Goal: Task Accomplishment & Management: Manage account settings

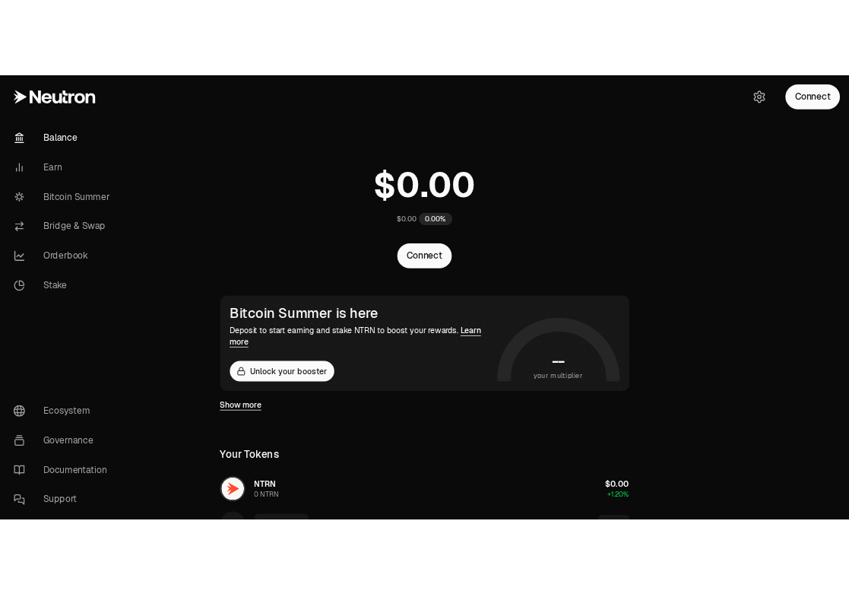
scroll to position [372, 0]
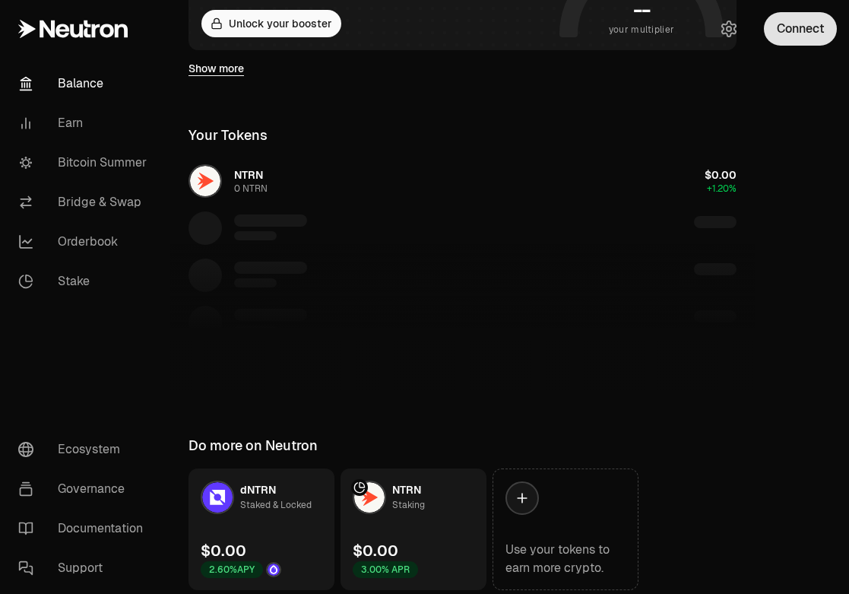
click at [800, 26] on button "Connect" at bounding box center [800, 28] width 73 height 33
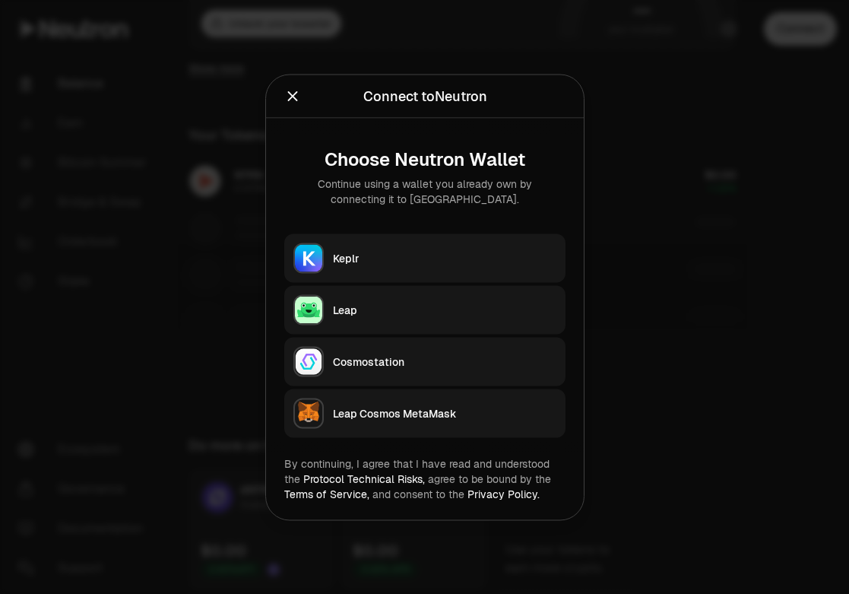
click at [372, 268] on button "Keplr" at bounding box center [424, 257] width 281 height 49
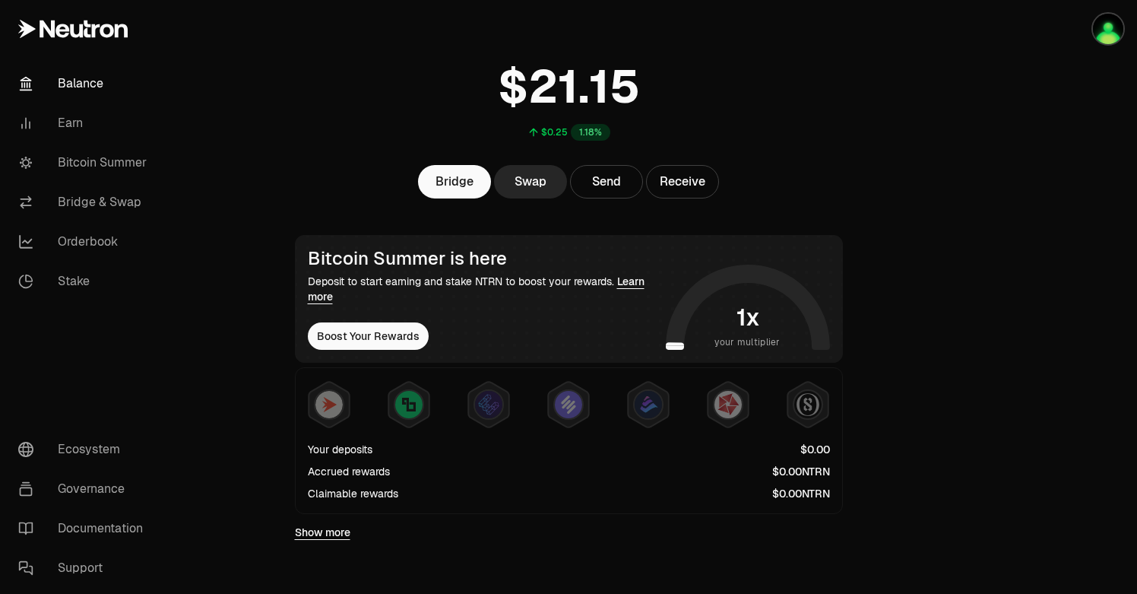
scroll to position [56, 0]
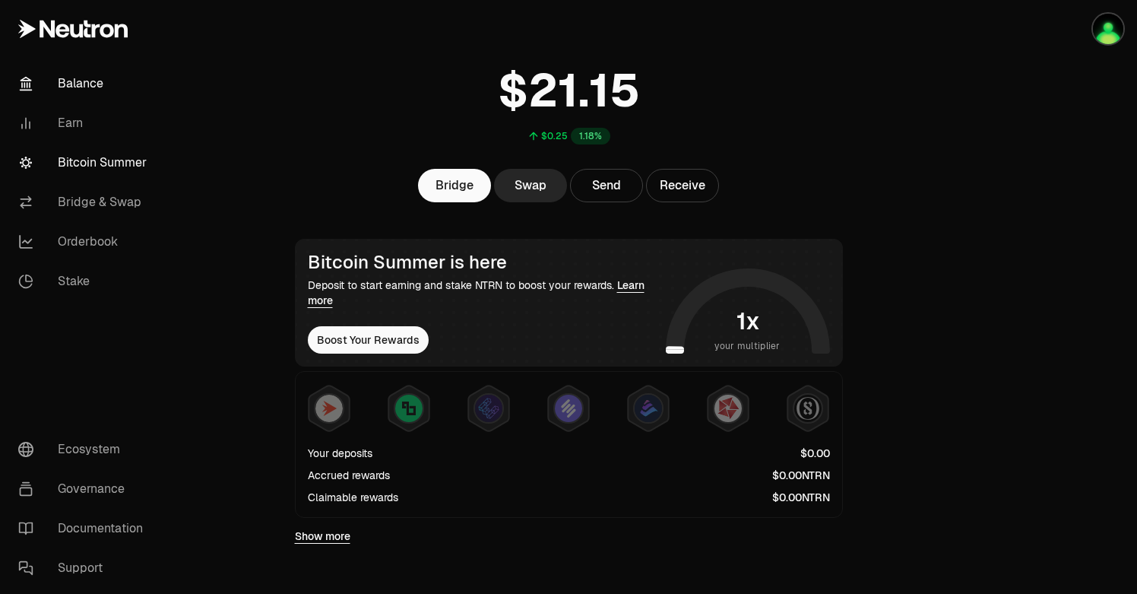
click at [74, 166] on link "Bitcoin Summer" at bounding box center [85, 163] width 158 height 40
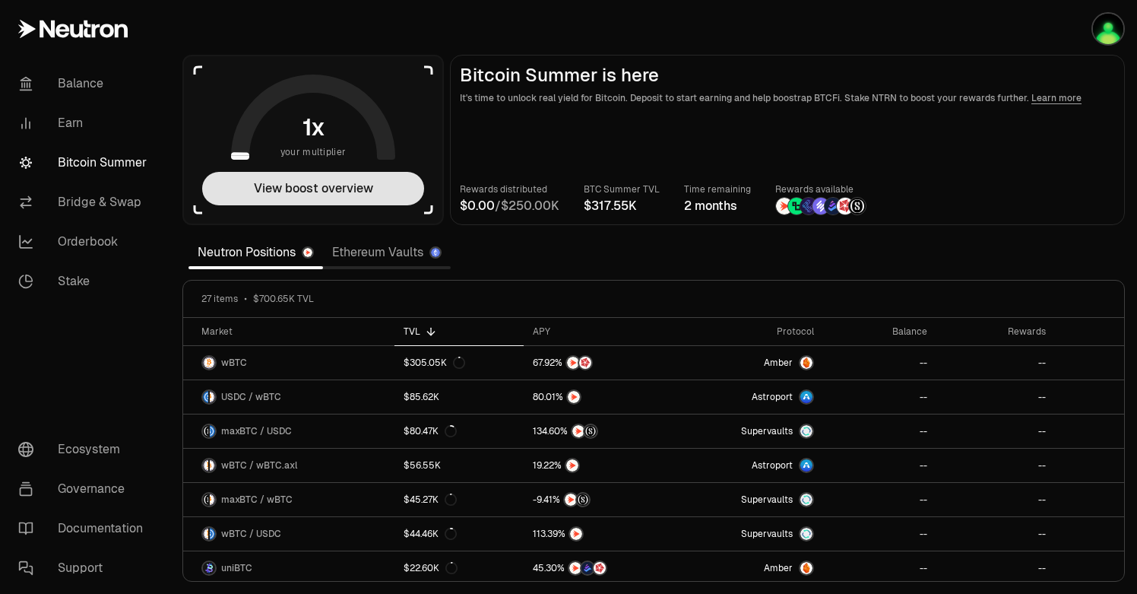
click at [352, 193] on button "View boost overview" at bounding box center [313, 188] width 222 height 33
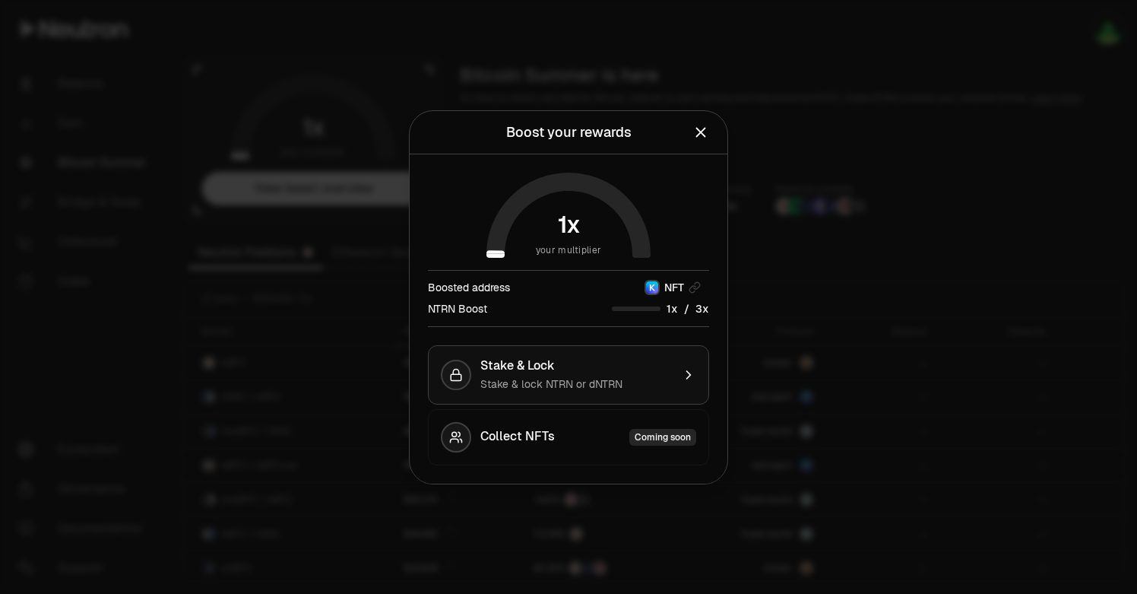
click at [562, 362] on div "Stake & Lock" at bounding box center [576, 365] width 192 height 15
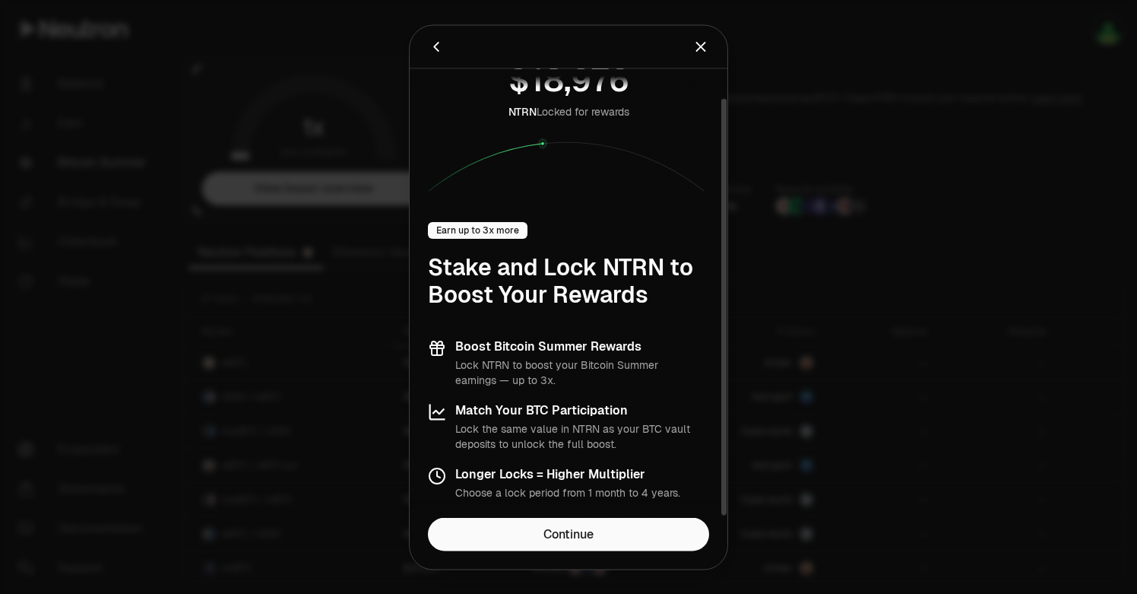
scroll to position [32, 0]
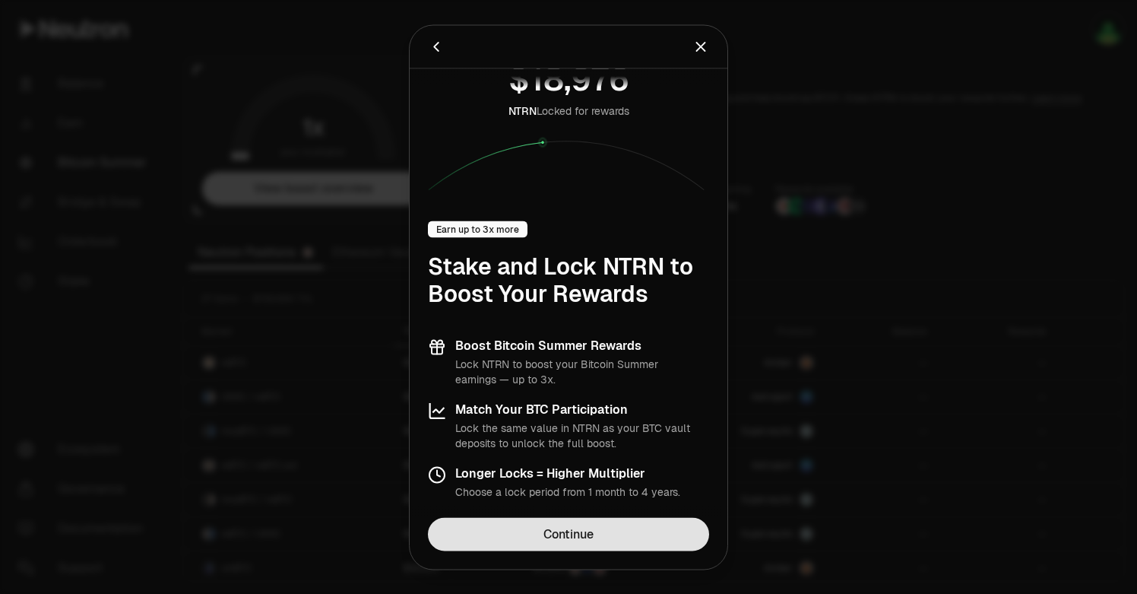
click at [570, 531] on link "Continue" at bounding box center [568, 533] width 281 height 33
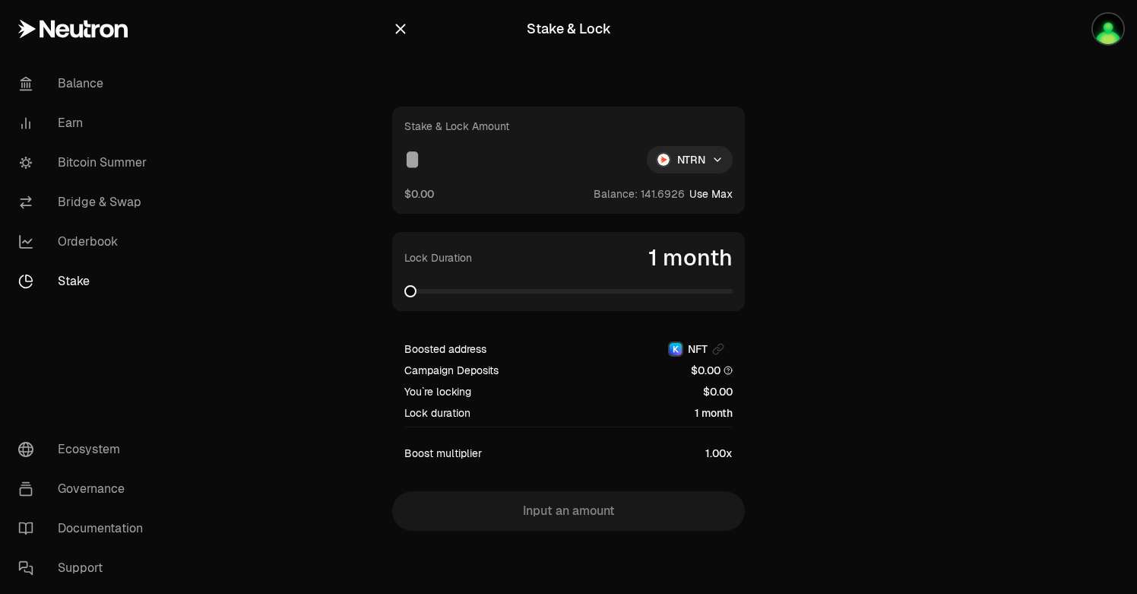
click at [490, 166] on input at bounding box center [519, 159] width 230 height 27
drag, startPoint x: 440, startPoint y: 161, endPoint x: 386, endPoint y: 162, distance: 54.0
click at [386, 162] on div "Stake & Lock Stake & Lock Amount NTRN $0.00 Balance: Use Max Lock Duration 1 mo…" at bounding box center [568, 295] width 389 height 591
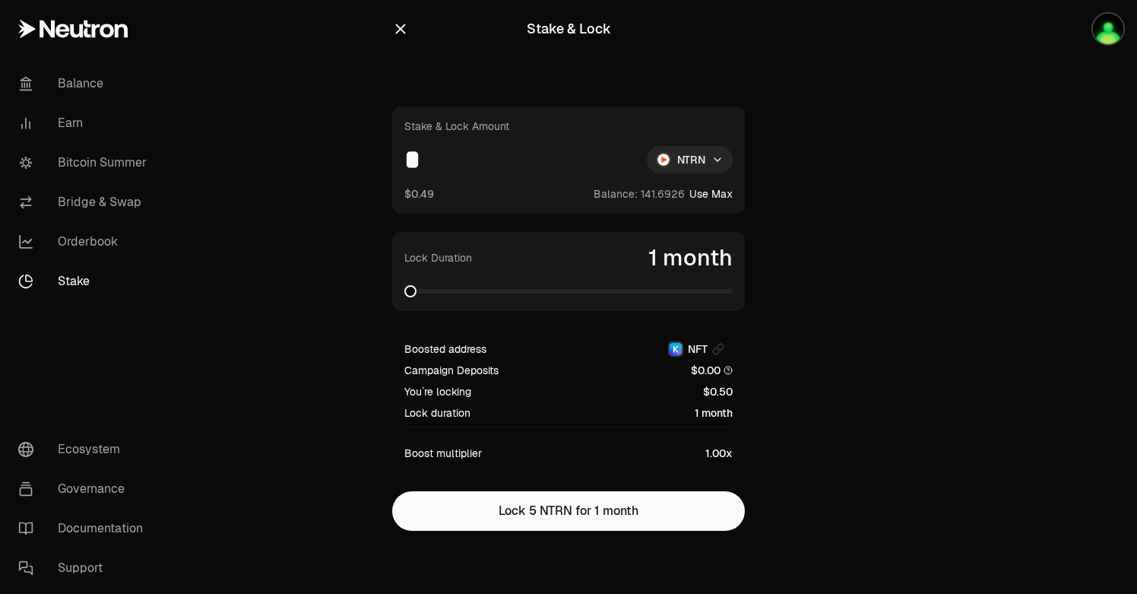
type input "*"
click at [696, 143] on div "Stake & Lock Amount * NTRN $0.49 Balance: Use Max" at bounding box center [568, 159] width 353 height 107
click at [691, 150] on html "Balance Earn Bitcoin Summer Bridge & Swap Orderbook Stake Ecosystem Governance …" at bounding box center [568, 297] width 1137 height 594
click at [671, 222] on span "dNTRN" at bounding box center [660, 225] width 33 height 15
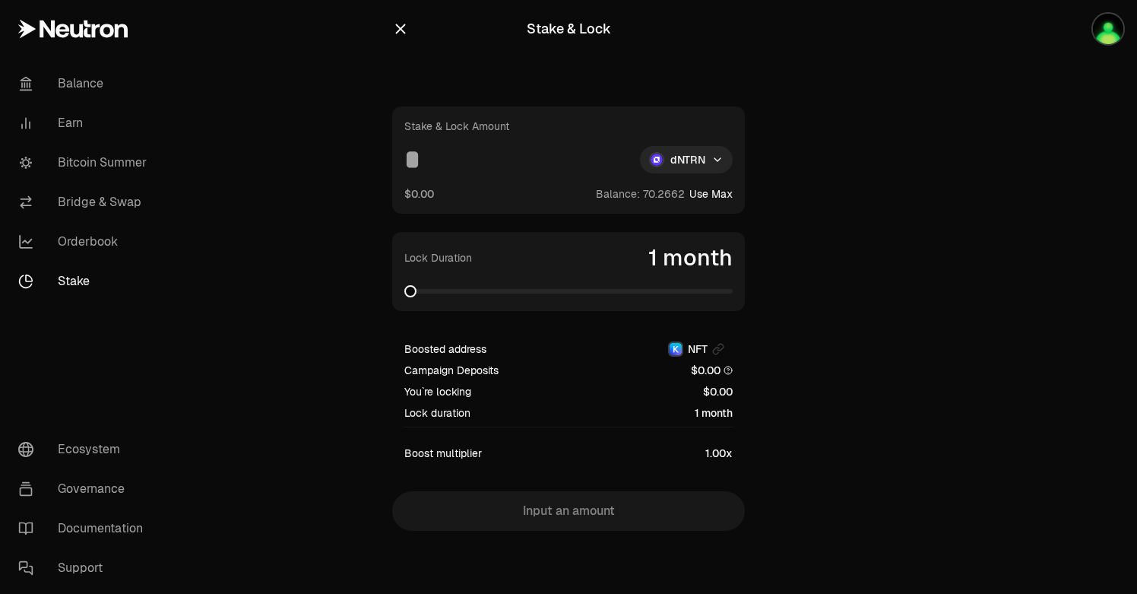
click at [470, 166] on input at bounding box center [515, 159] width 223 height 27
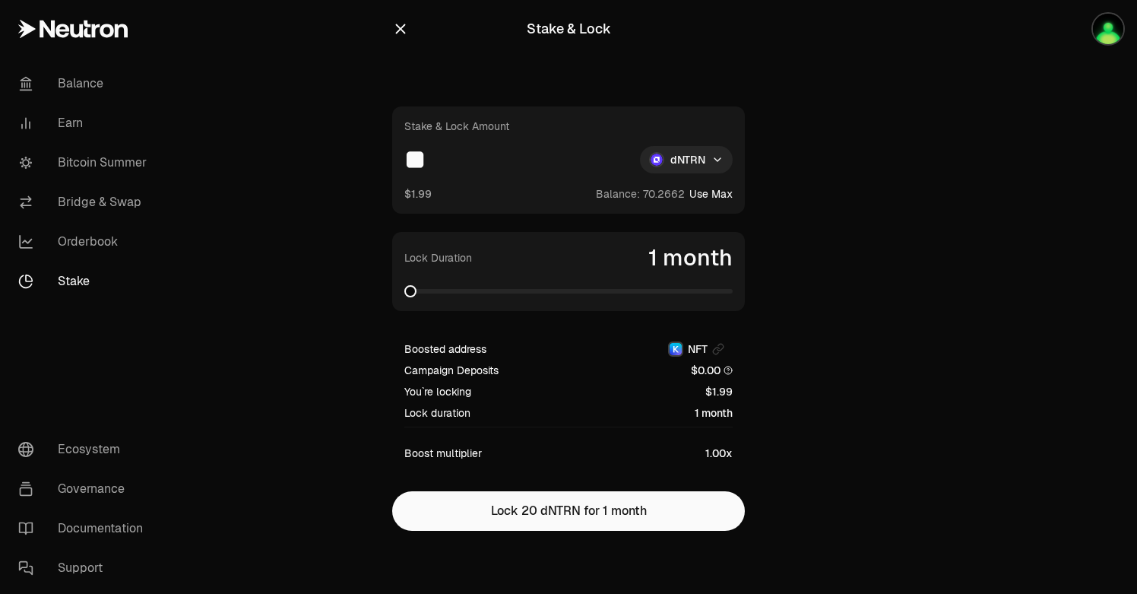
type input "*"
type input "**"
click at [904, 279] on main "Stake & Lock Stake & Lock Amount ** dNTRN $4.98 Balance: Use Max Lock Duration …" at bounding box center [653, 295] width 967 height 591
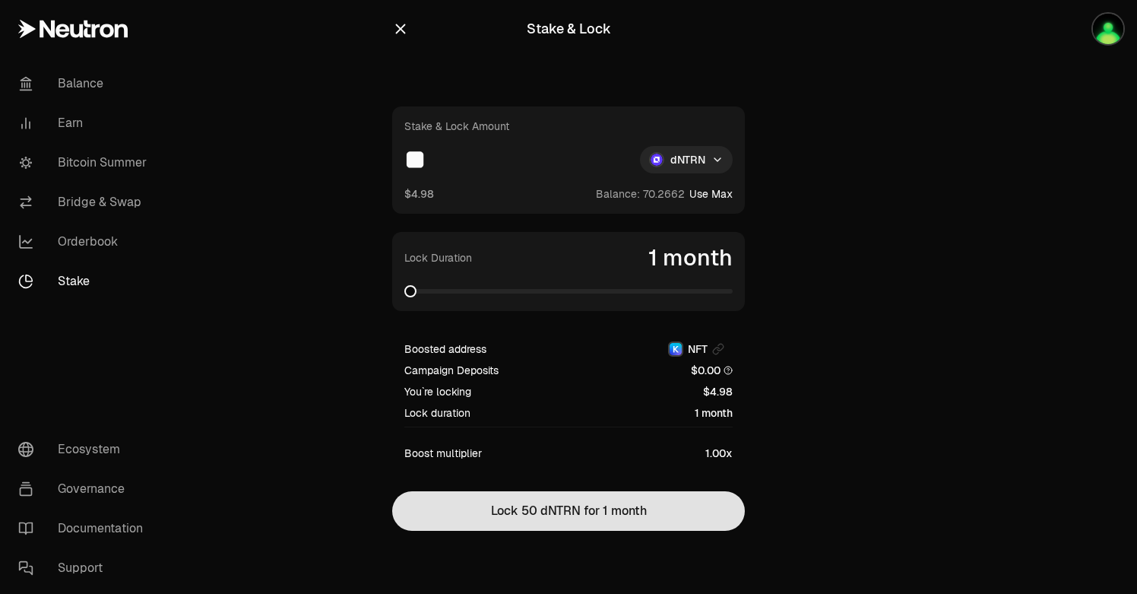
click at [590, 514] on button "Lock 50 dNTRN for 1 month" at bounding box center [568, 511] width 353 height 40
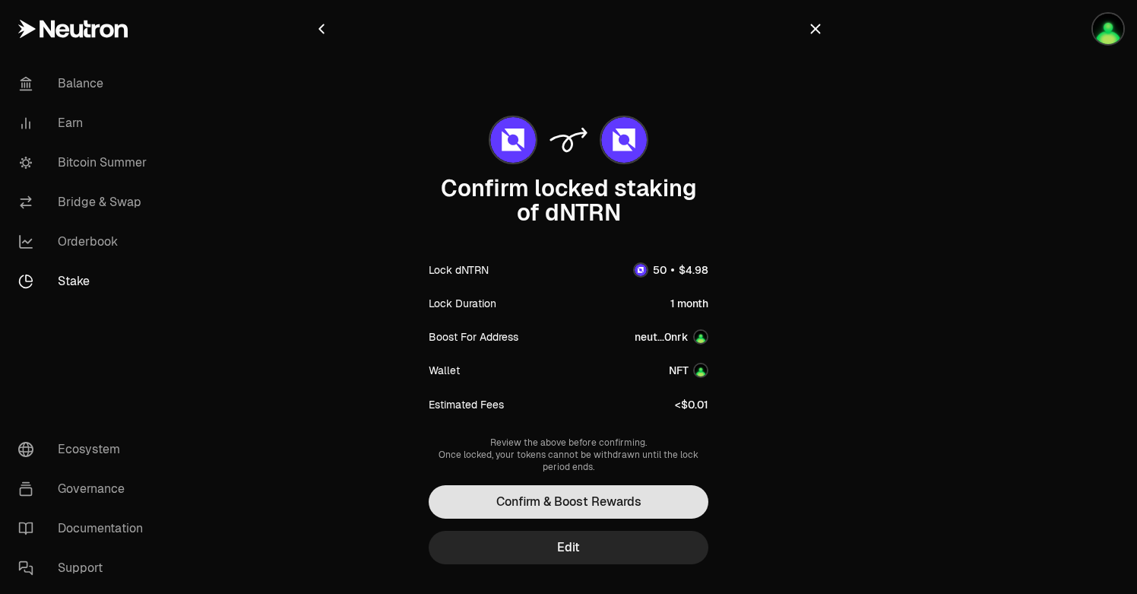
click at [581, 504] on button "Confirm & Boost Rewards" at bounding box center [569, 501] width 280 height 33
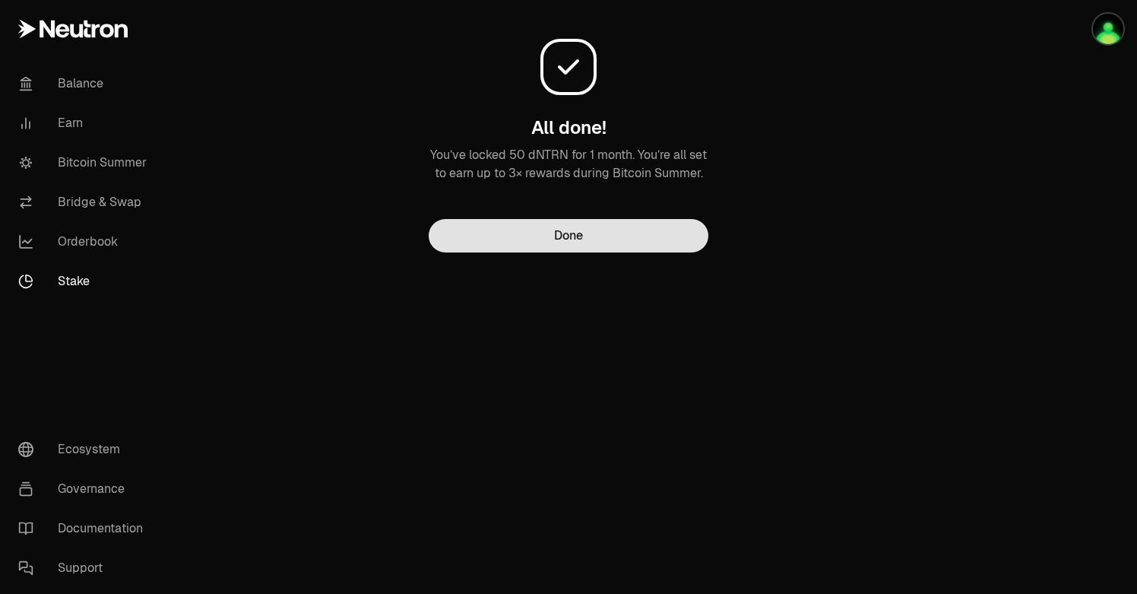
click at [580, 249] on button "Done" at bounding box center [569, 235] width 280 height 33
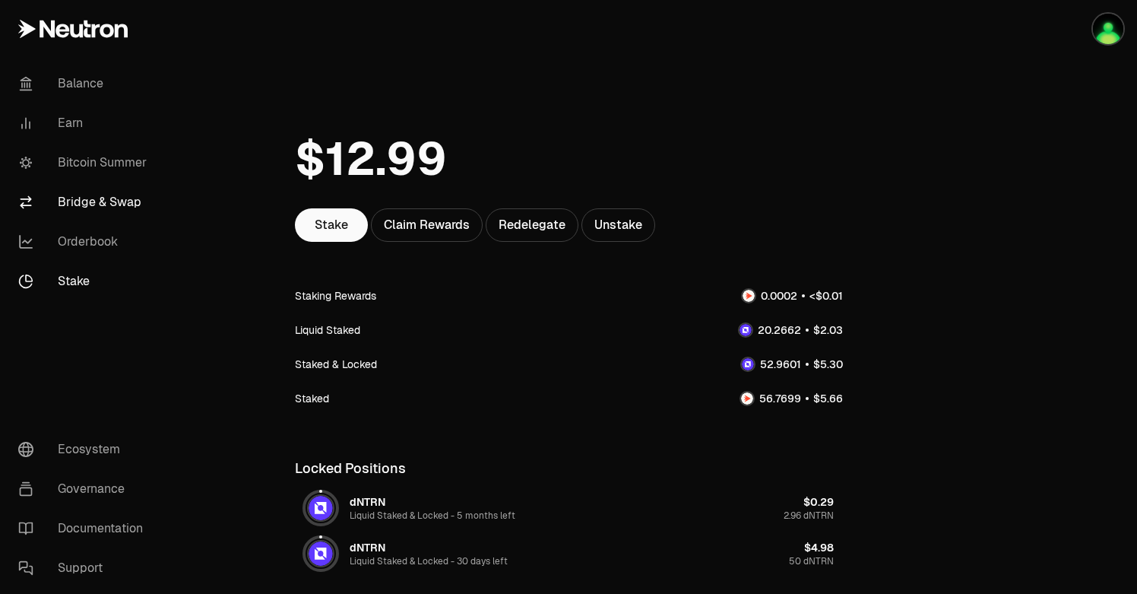
click at [117, 202] on link "Bridge & Swap" at bounding box center [85, 202] width 158 height 40
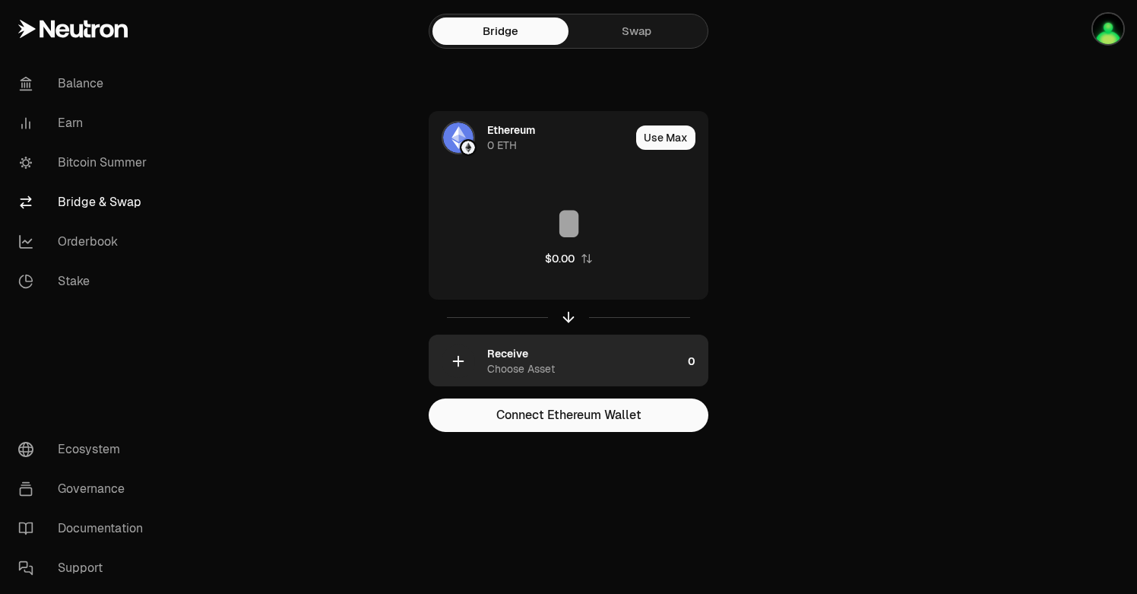
click at [522, 356] on div "Receive" at bounding box center [507, 353] width 41 height 15
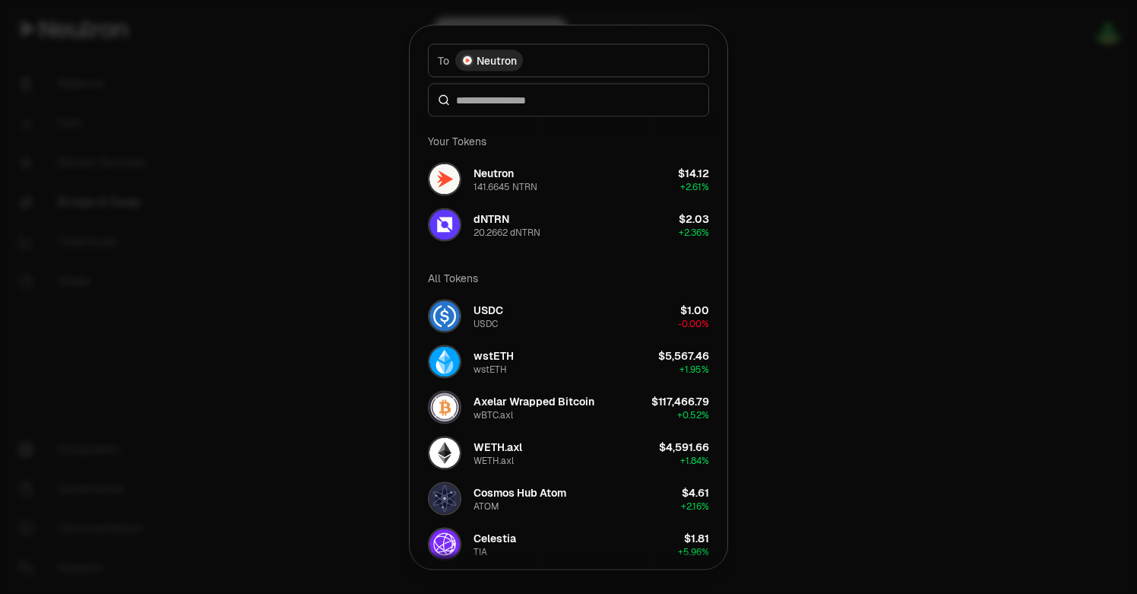
click at [775, 312] on div at bounding box center [568, 297] width 1137 height 594
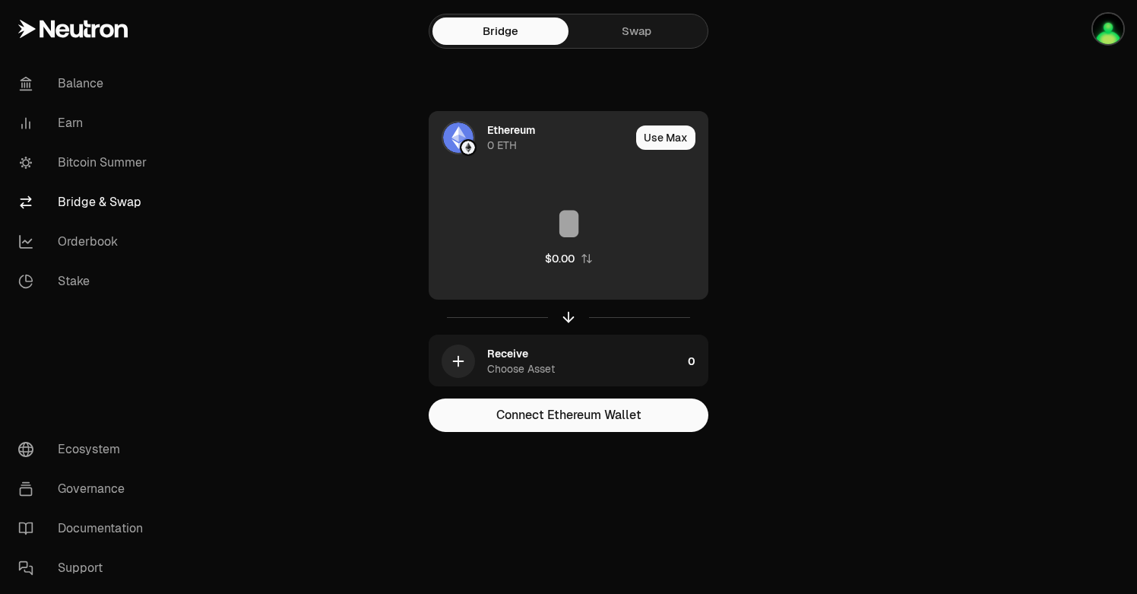
click at [512, 150] on div "0 ETH" at bounding box center [502, 145] width 30 height 15
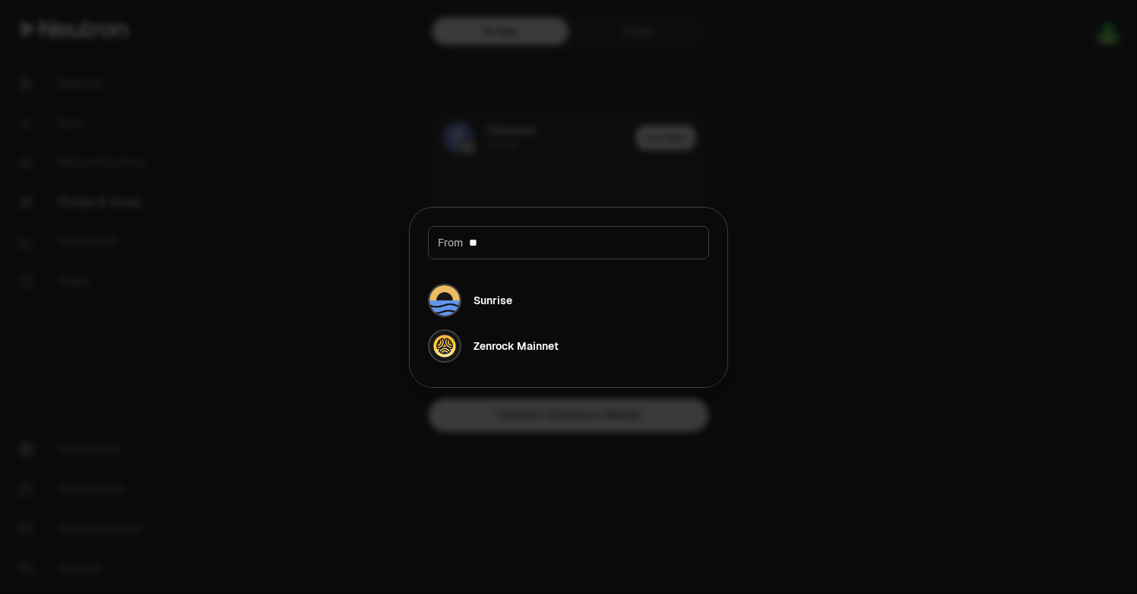
type input "*"
type input "***"
click at [883, 254] on div at bounding box center [568, 297] width 1137 height 594
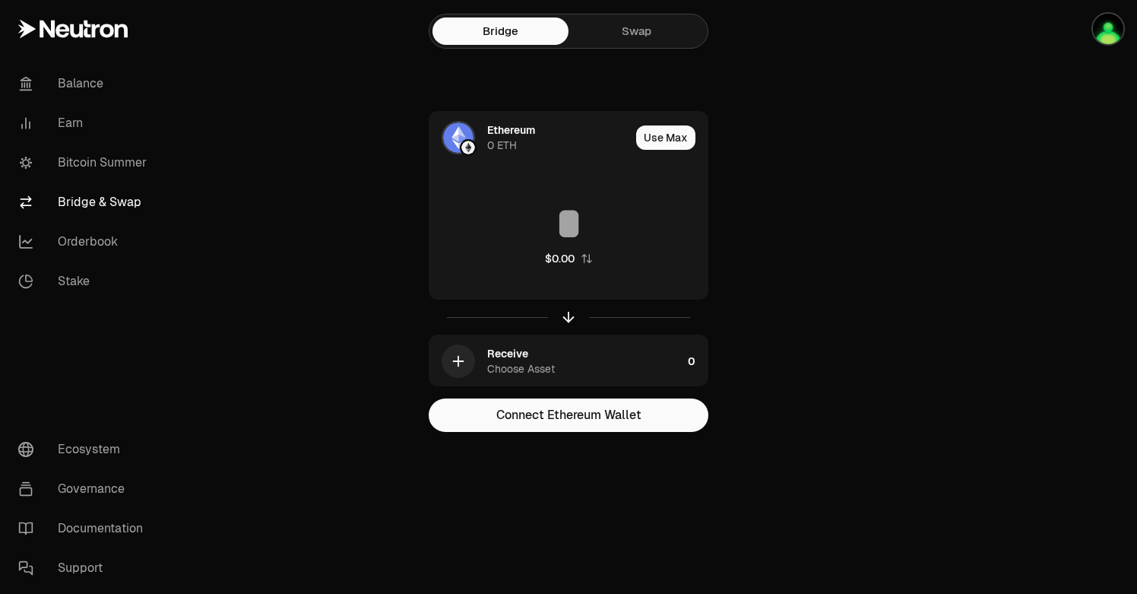
click at [641, 36] on link "Swap" at bounding box center [636, 30] width 136 height 27
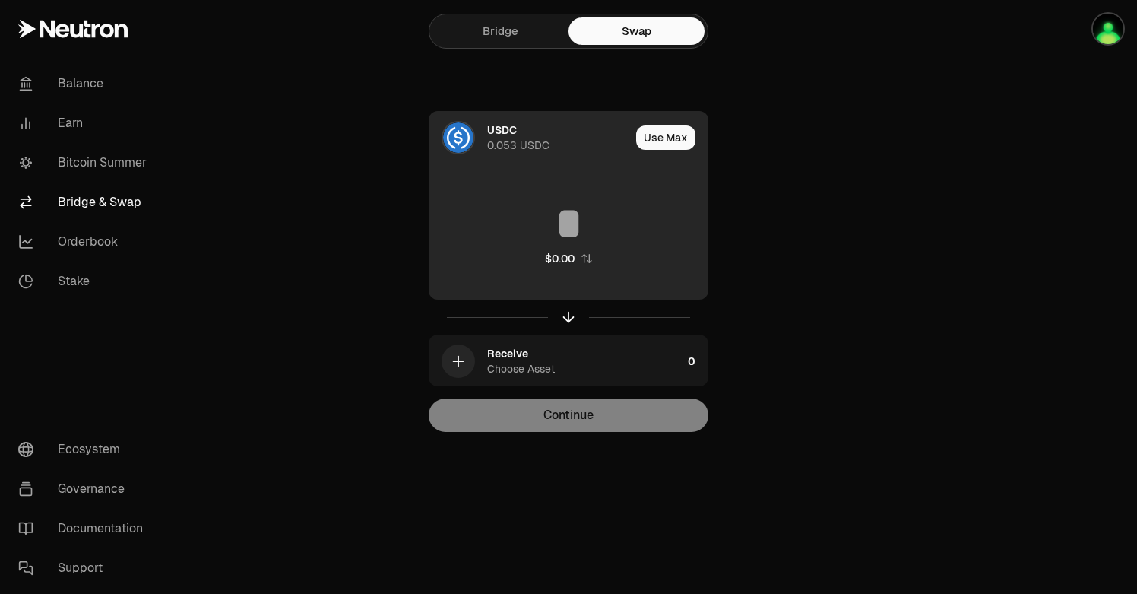
click at [518, 135] on div "USDC 0.053 USDC" at bounding box center [558, 137] width 143 height 30
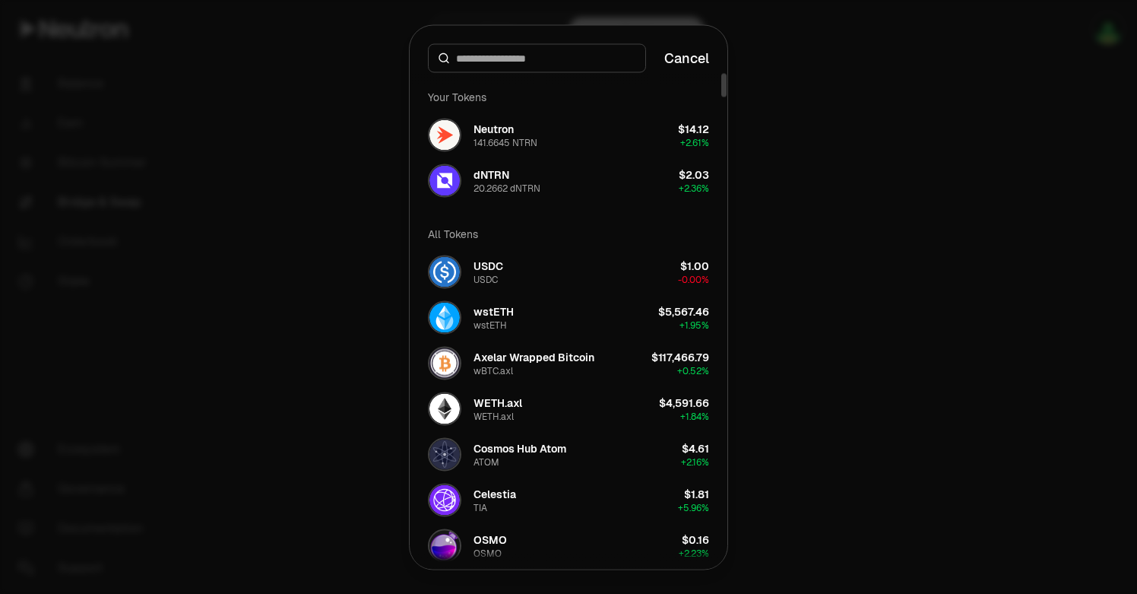
click at [518, 136] on div "141.6645 NTRN" at bounding box center [505, 142] width 64 height 12
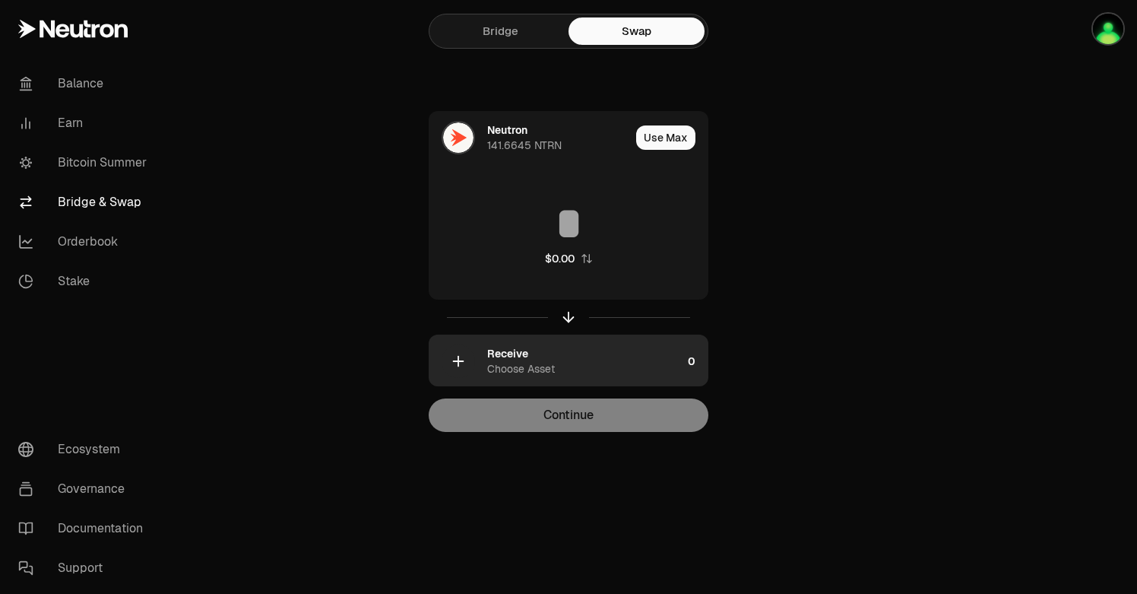
click at [527, 355] on div "Receive" at bounding box center [507, 353] width 41 height 15
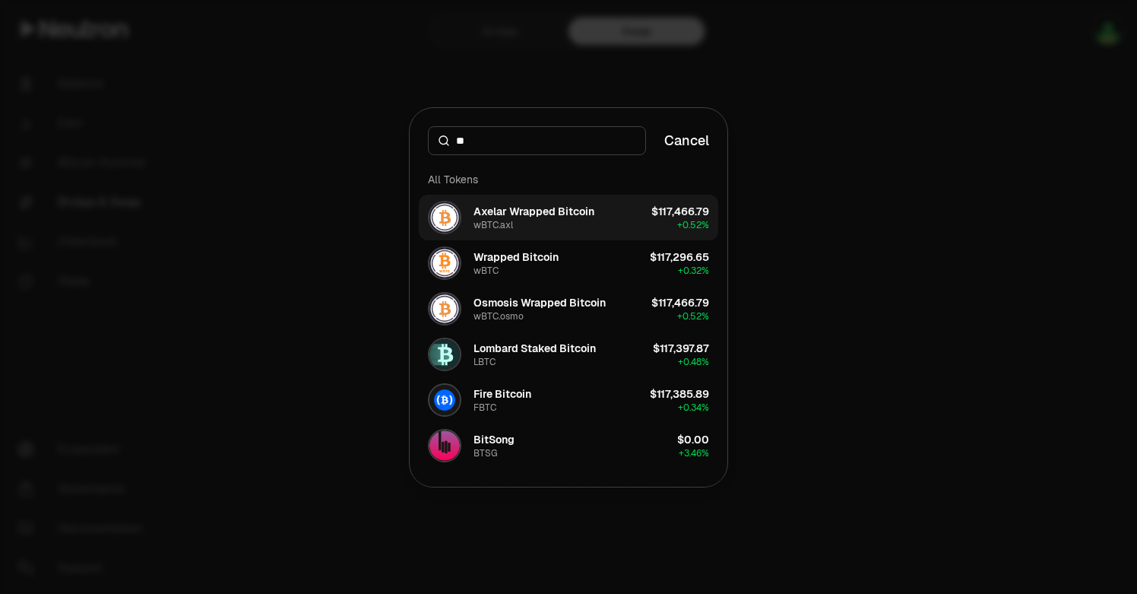
type input "**"
click at [560, 220] on div "Axelar Wrapped Bitcoin wBTC.axl" at bounding box center [533, 217] width 121 height 27
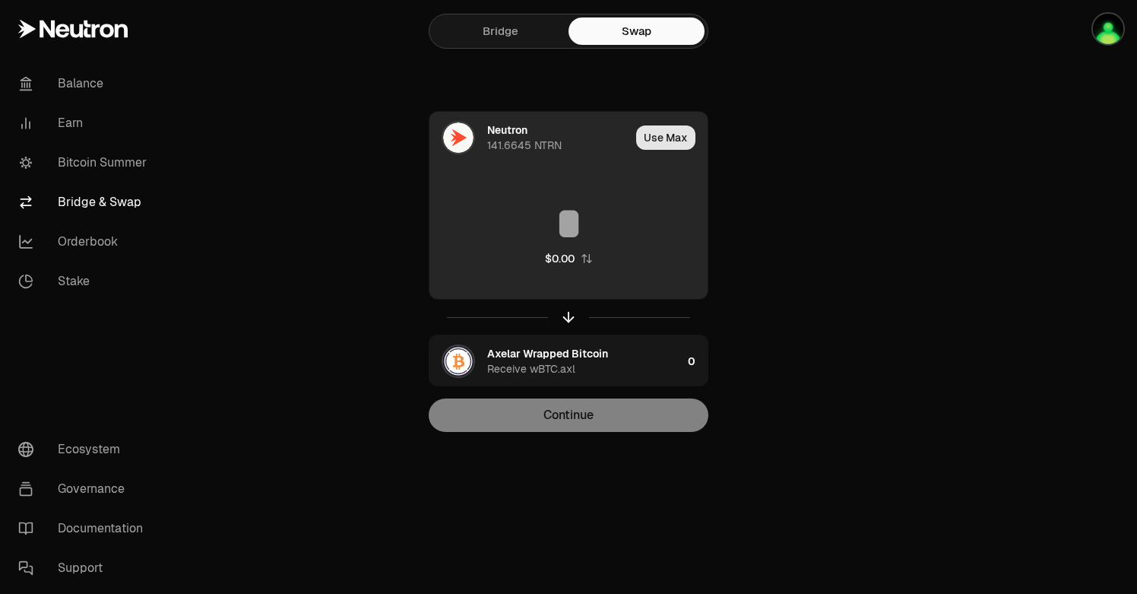
click at [670, 139] on button "Use Max" at bounding box center [665, 137] width 59 height 24
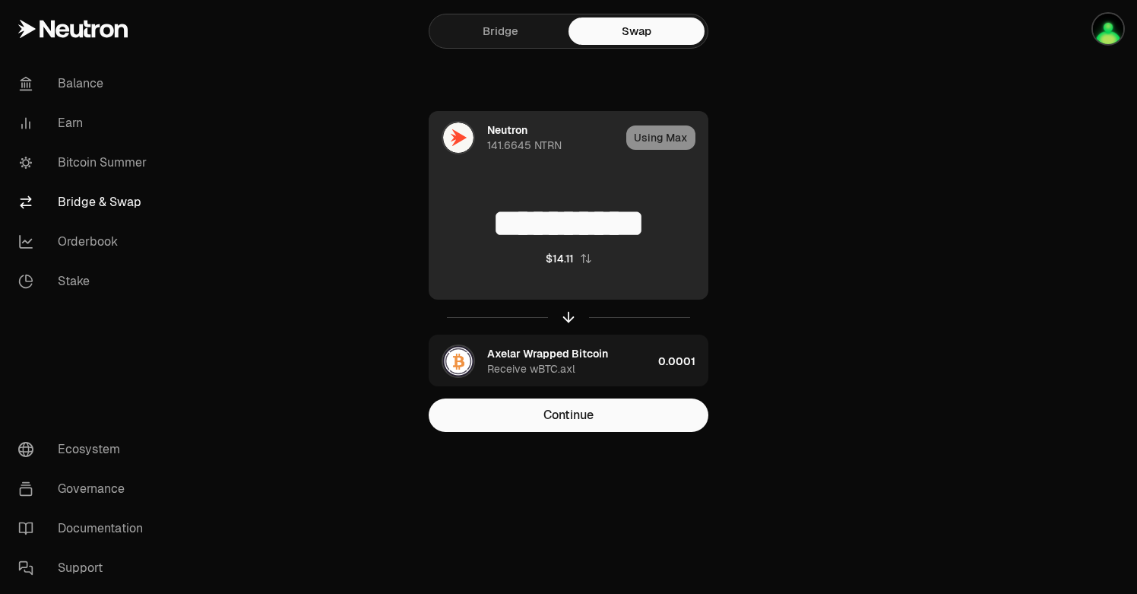
click at [665, 247] on div "**********" at bounding box center [568, 233] width 278 height 134
click at [673, 230] on input "**********" at bounding box center [568, 224] width 278 height 46
drag, startPoint x: 677, startPoint y: 223, endPoint x: 433, endPoint y: 222, distance: 243.9
click at [433, 222] on input "**********" at bounding box center [568, 224] width 278 height 46
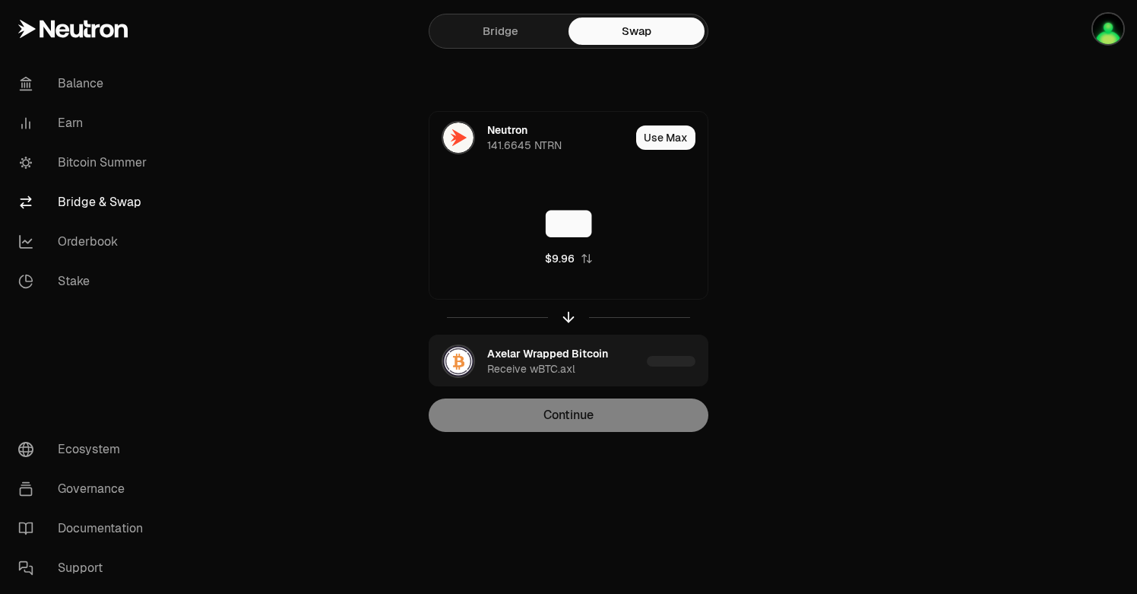
type input "***"
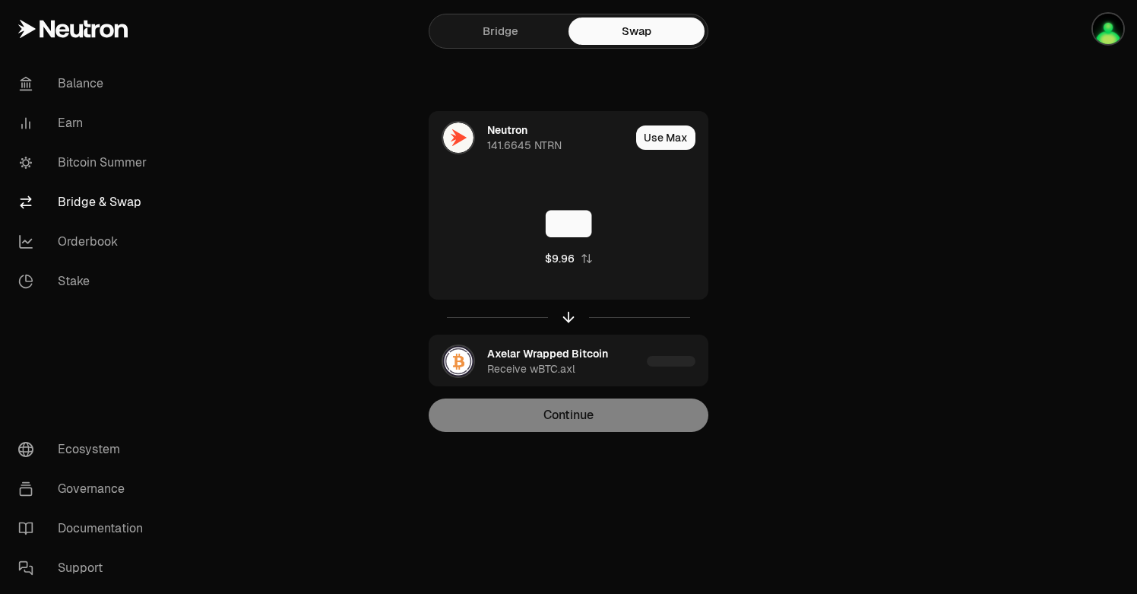
click at [792, 302] on div "Neutron 141.6645 NTRN Use Max *** $9.96 Axelar Wrapped Bitcoin Receive wBTC.axl…" at bounding box center [568, 271] width 511 height 321
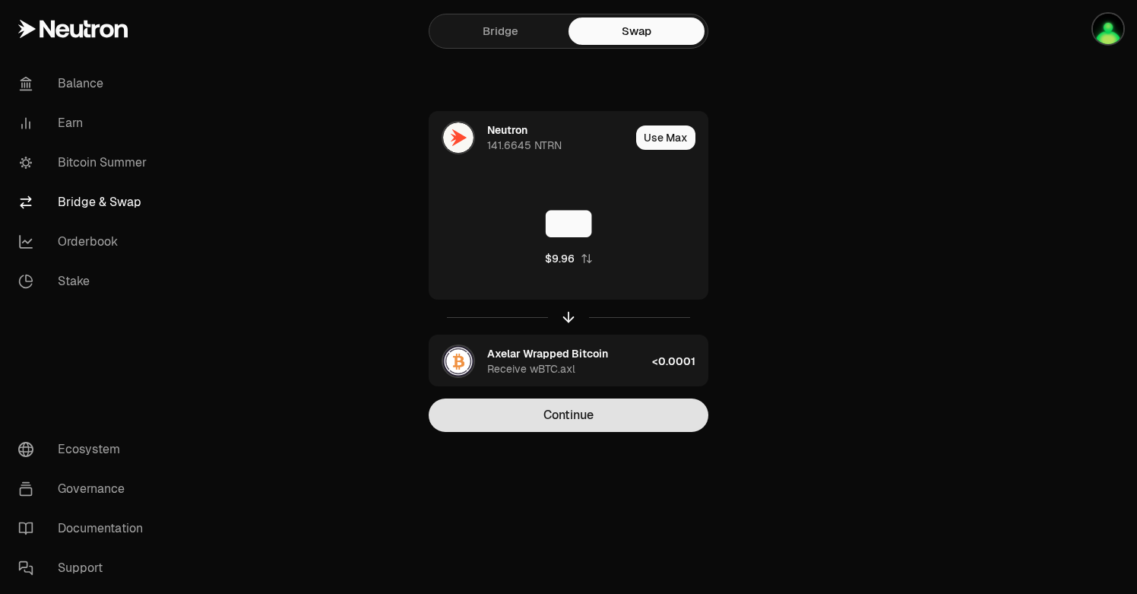
click at [568, 419] on button "Continue" at bounding box center [569, 414] width 280 height 33
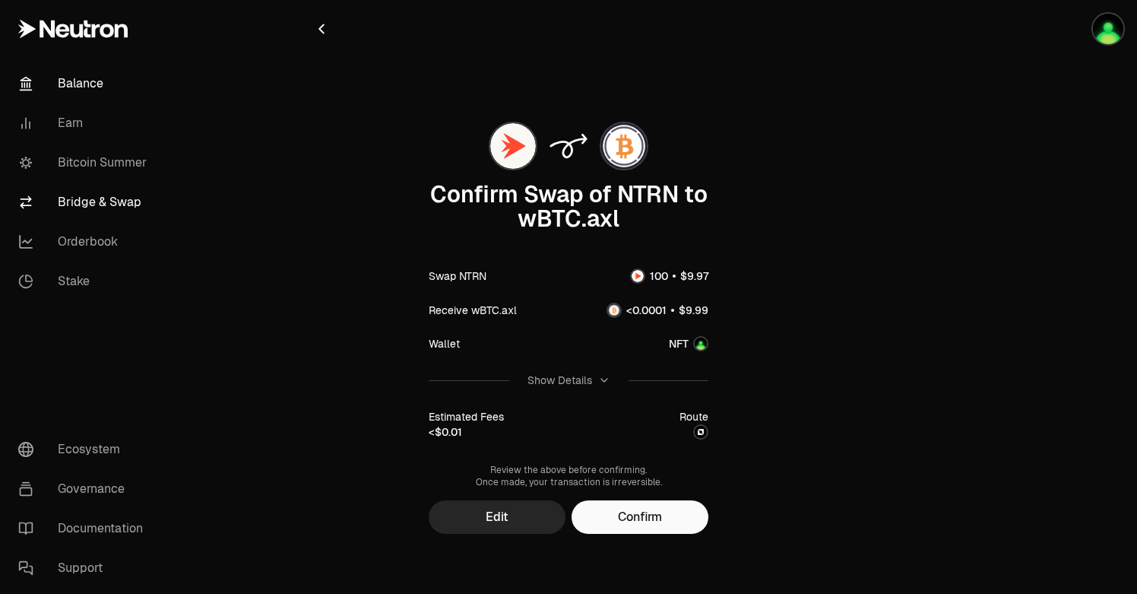
click at [84, 82] on link "Balance" at bounding box center [85, 84] width 158 height 40
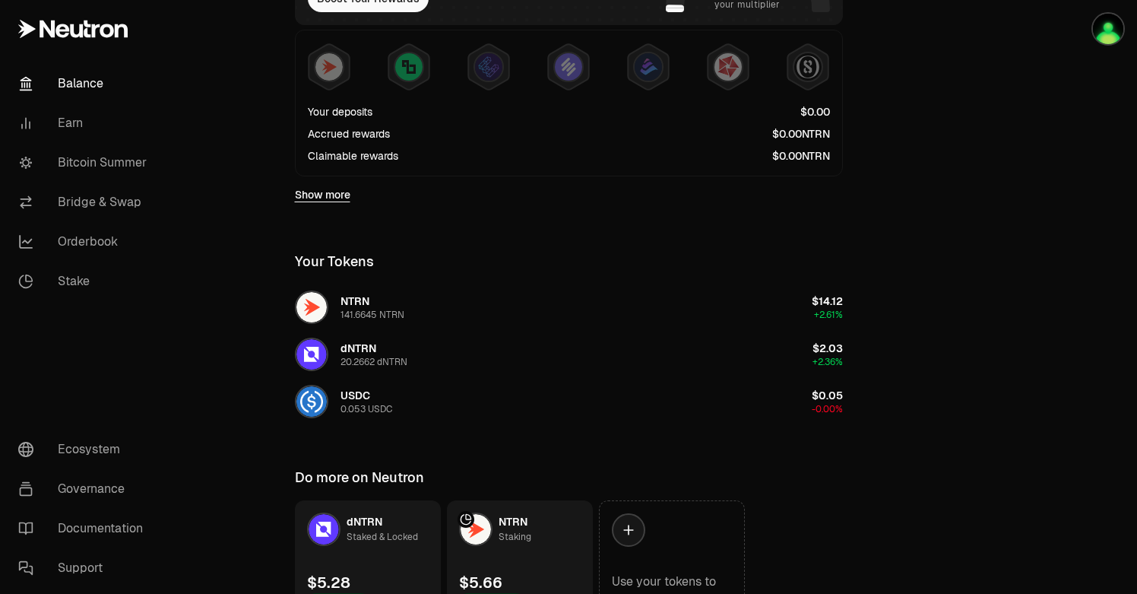
scroll to position [404, 0]
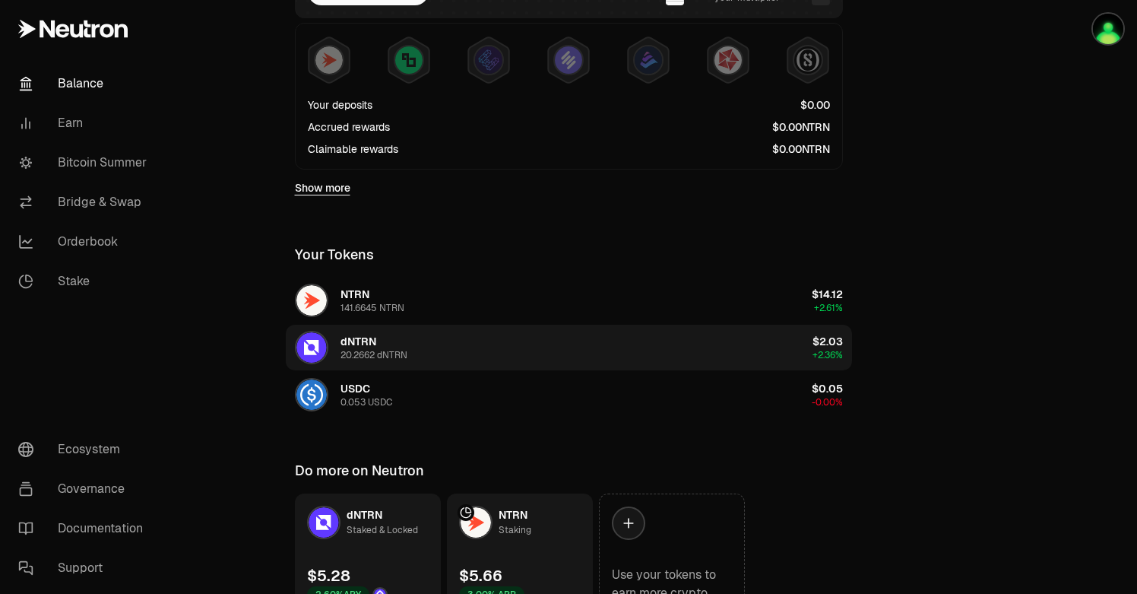
click at [375, 346] on div "dNTRN 20.2662 dNTRN" at bounding box center [373, 347] width 67 height 27
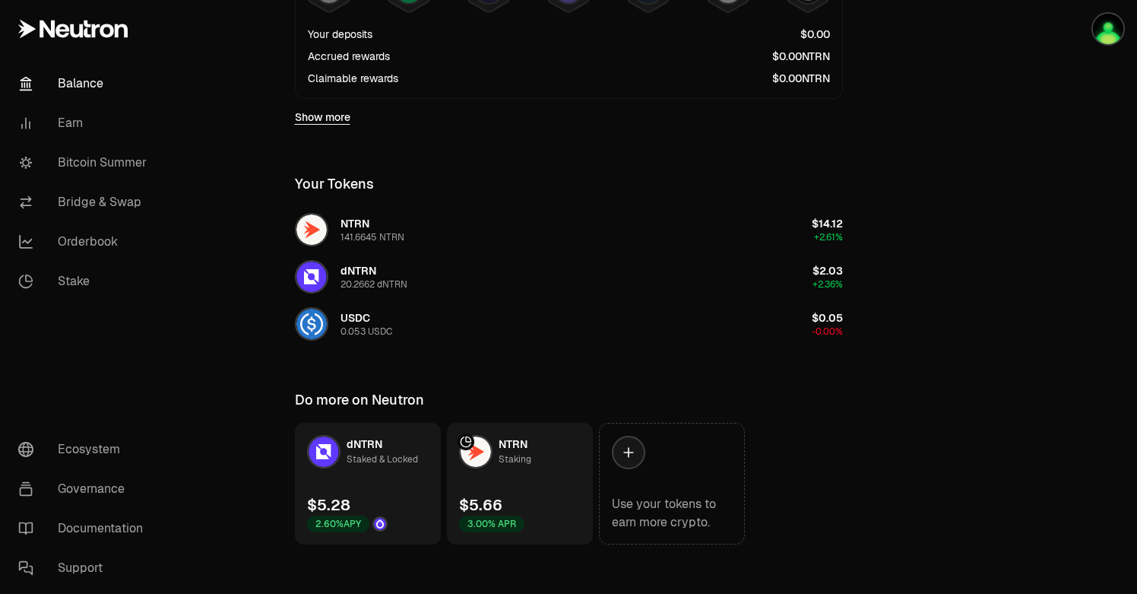
scroll to position [486, 0]
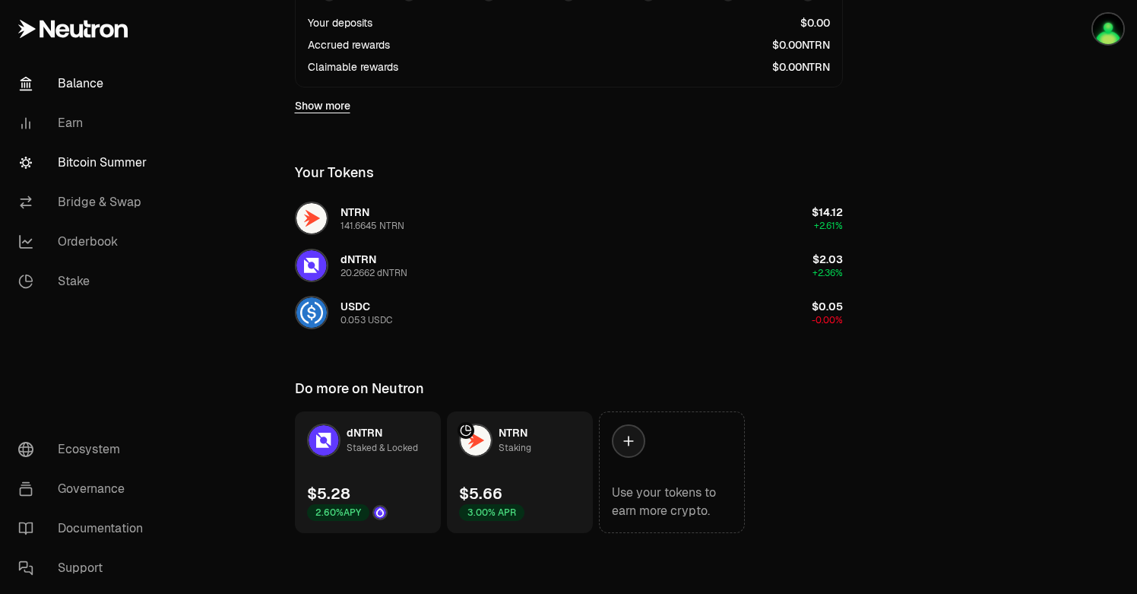
click at [93, 164] on link "Bitcoin Summer" at bounding box center [85, 163] width 158 height 40
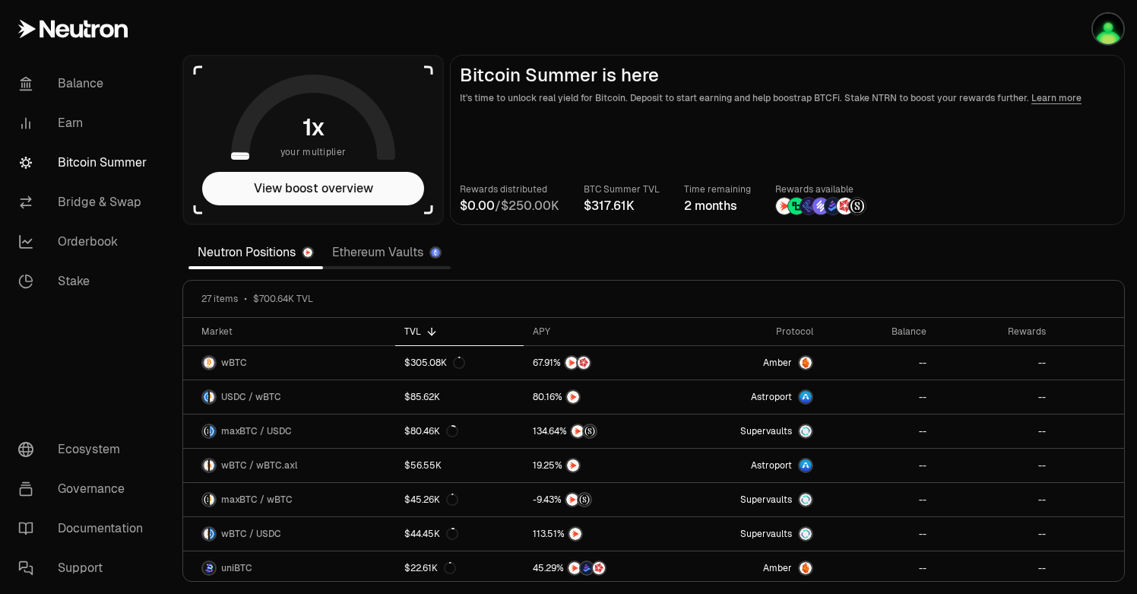
click at [366, 251] on link "Ethereum Vaults" at bounding box center [387, 252] width 128 height 30
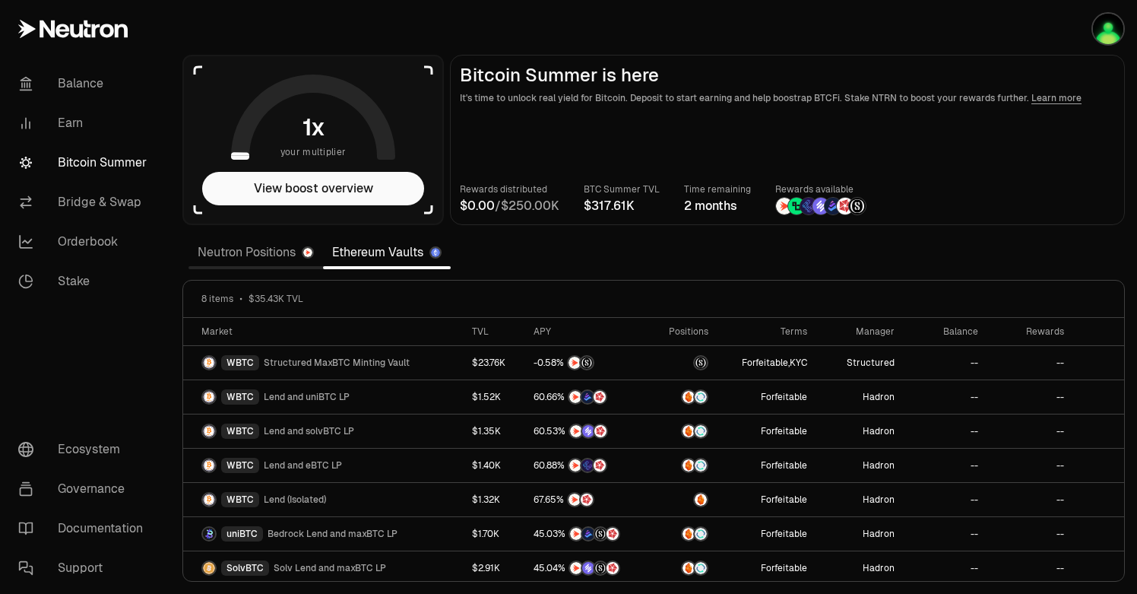
click at [230, 253] on link "Neutron Positions" at bounding box center [255, 252] width 135 height 30
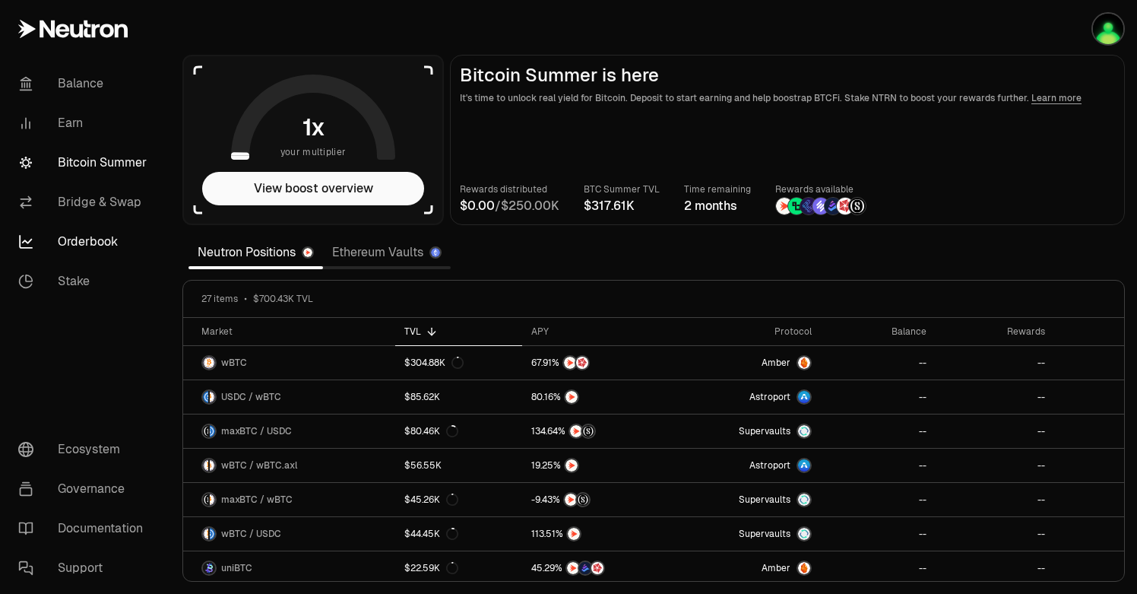
click at [94, 239] on link "Orderbook" at bounding box center [85, 242] width 158 height 40
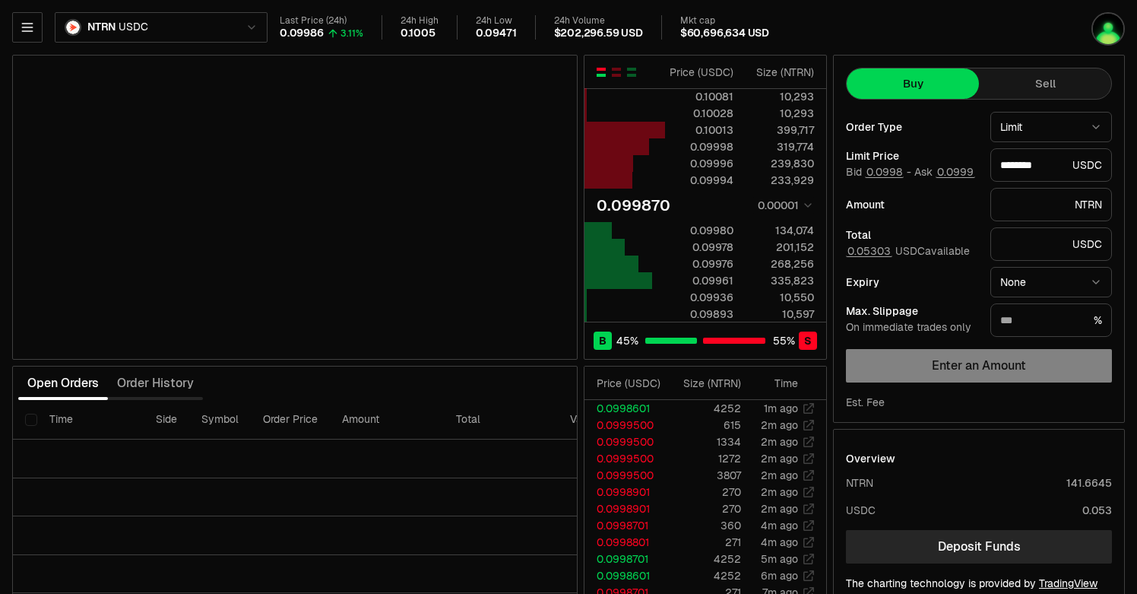
type input "********"
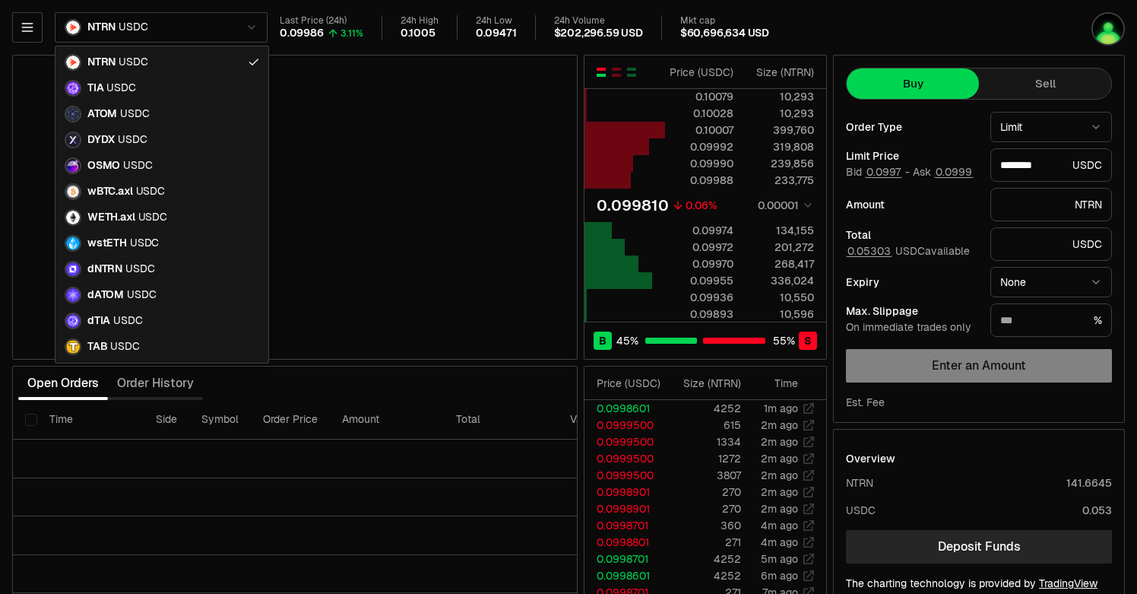
click at [114, 36] on html "Balance Earn Bitcoin Summer Bridge & Swap Orderbook Stake Ecosystem Governance …" at bounding box center [568, 331] width 1137 height 662
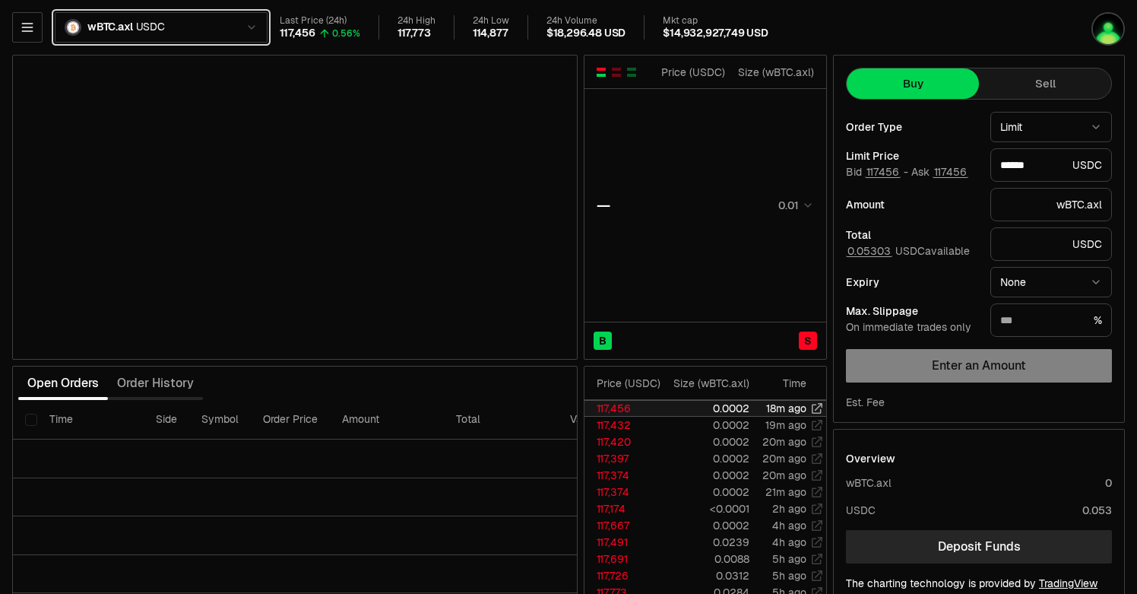
scroll to position [3, 0]
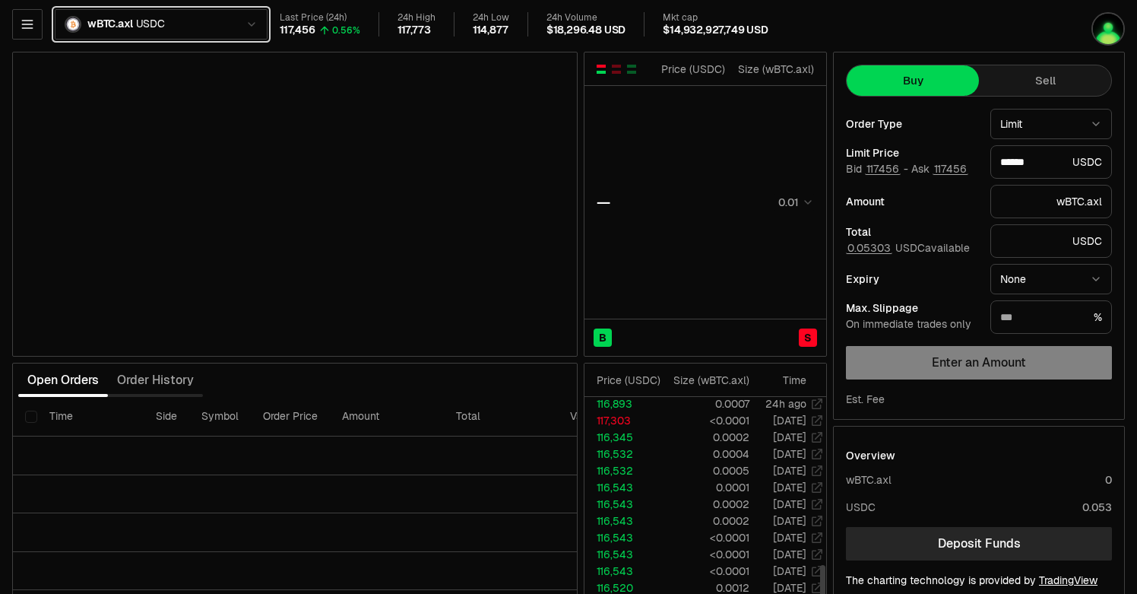
type input "******"
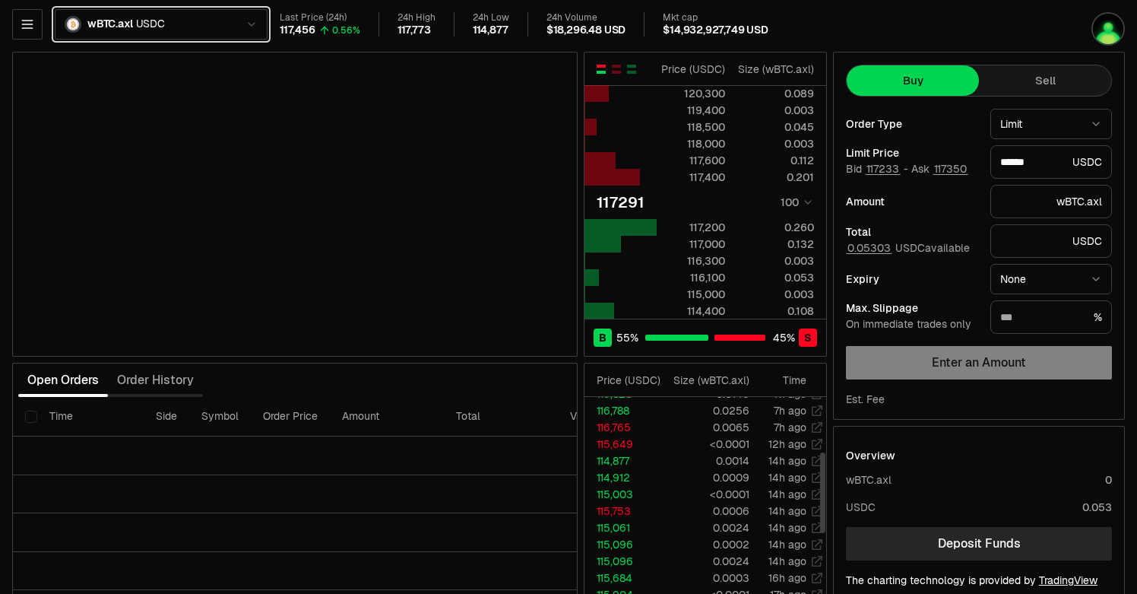
scroll to position [0, 0]
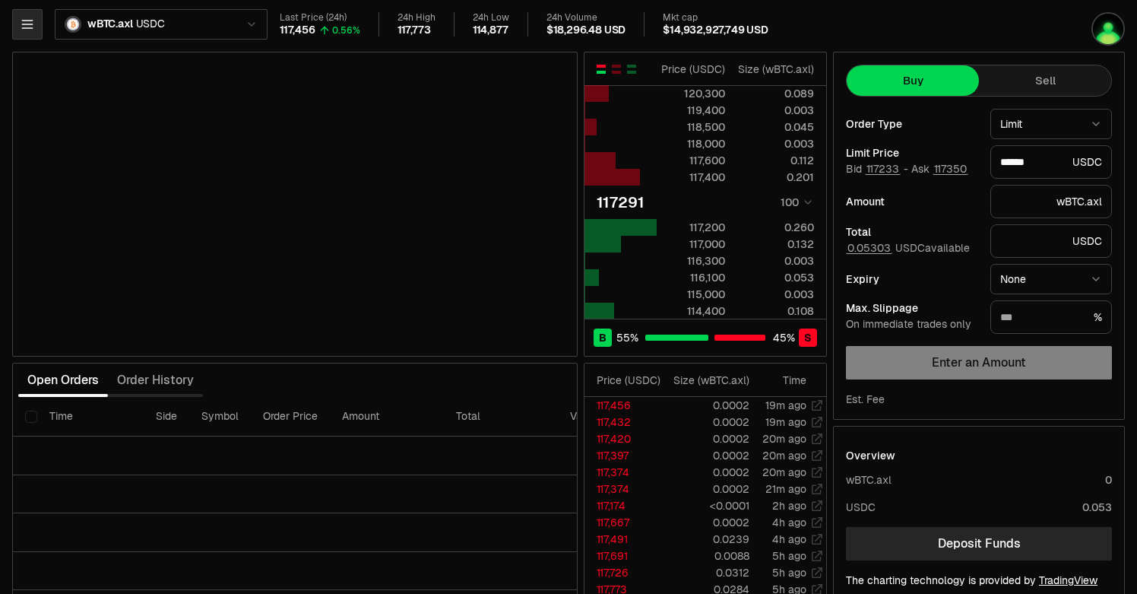
click at [38, 25] on button "button" at bounding box center [27, 24] width 30 height 30
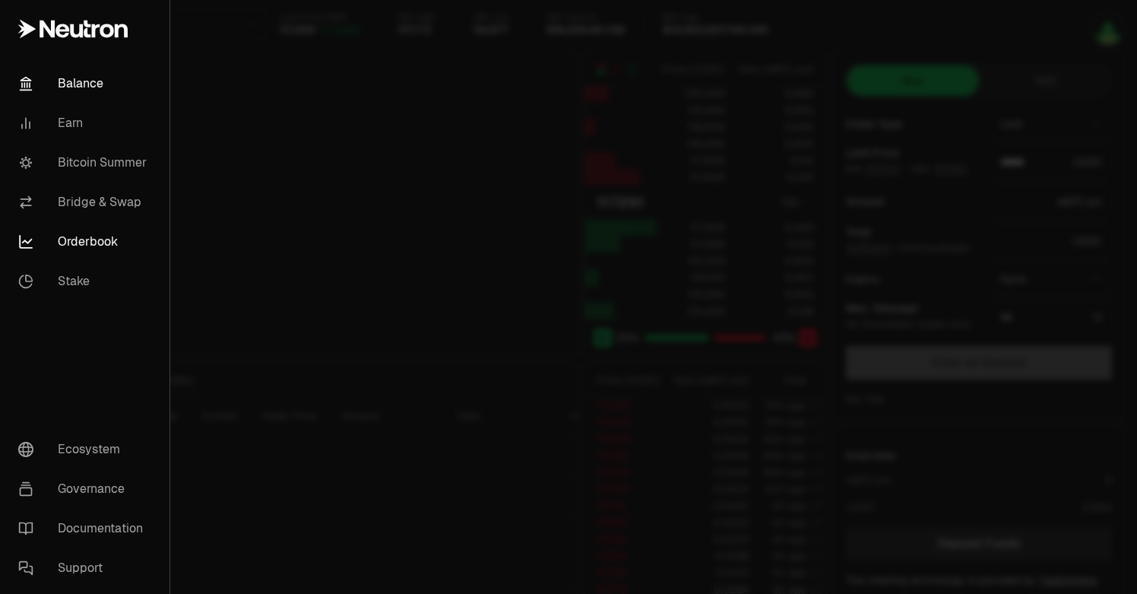
click at [83, 86] on link "Balance" at bounding box center [84, 84] width 157 height 40
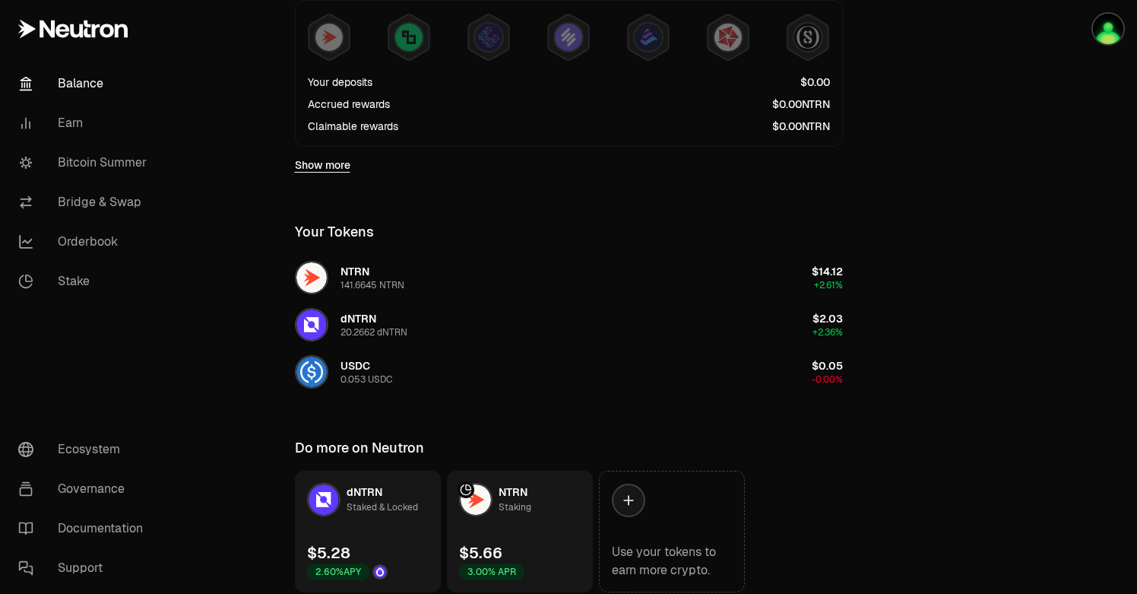
scroll to position [426, 0]
click at [73, 282] on link "Stake" at bounding box center [85, 281] width 158 height 40
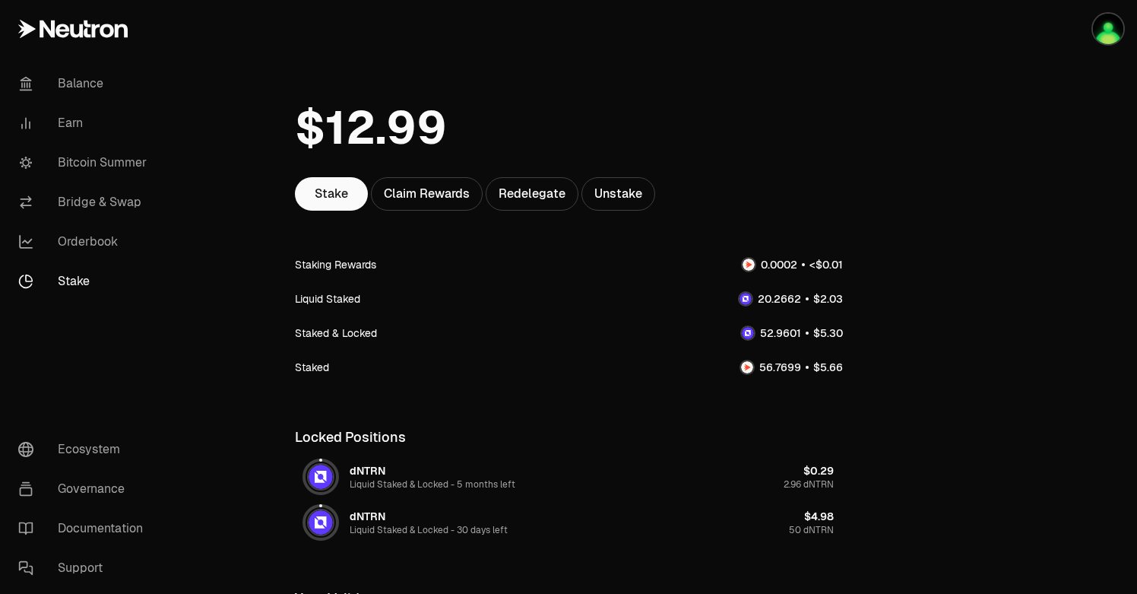
scroll to position [32, 0]
click at [347, 268] on div "Staking Rewards" at bounding box center [335, 263] width 81 height 15
click at [796, 259] on span "0 1 2 3 4 5 6 7 8 9 . 0 1 2 3 4 5 6 7 8 9 0 1 2 3 4 5 6 7 8 9 0 1 2 3 4 5 6 7 8…" at bounding box center [778, 263] width 47 height 16
click at [451, 194] on div "Claim Rewards" at bounding box center [427, 192] width 112 height 33
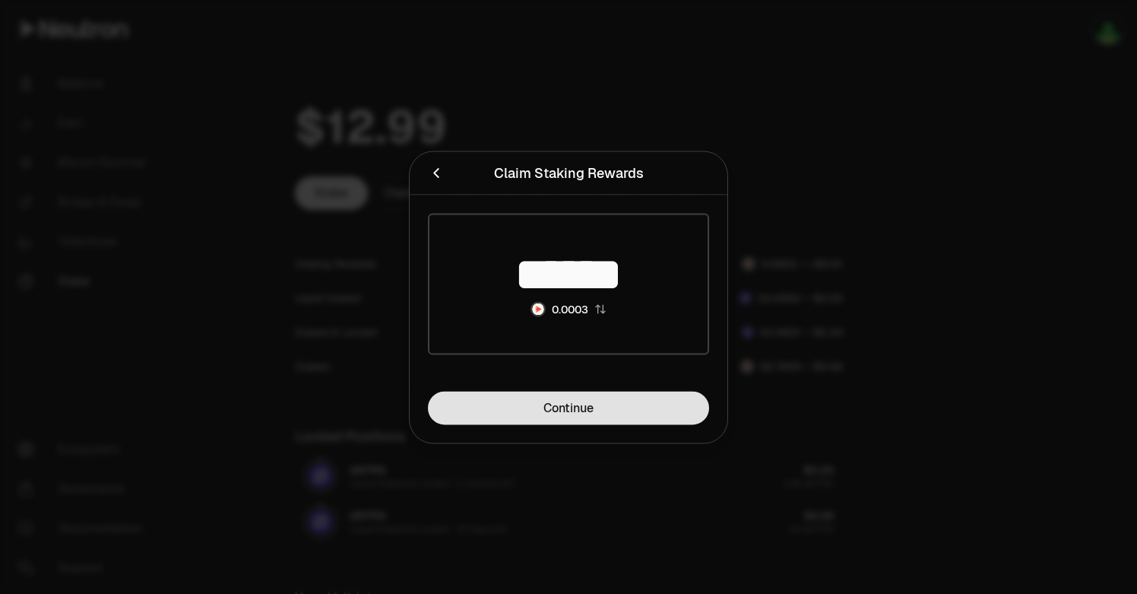
click at [600, 401] on link "Continue" at bounding box center [568, 407] width 281 height 33
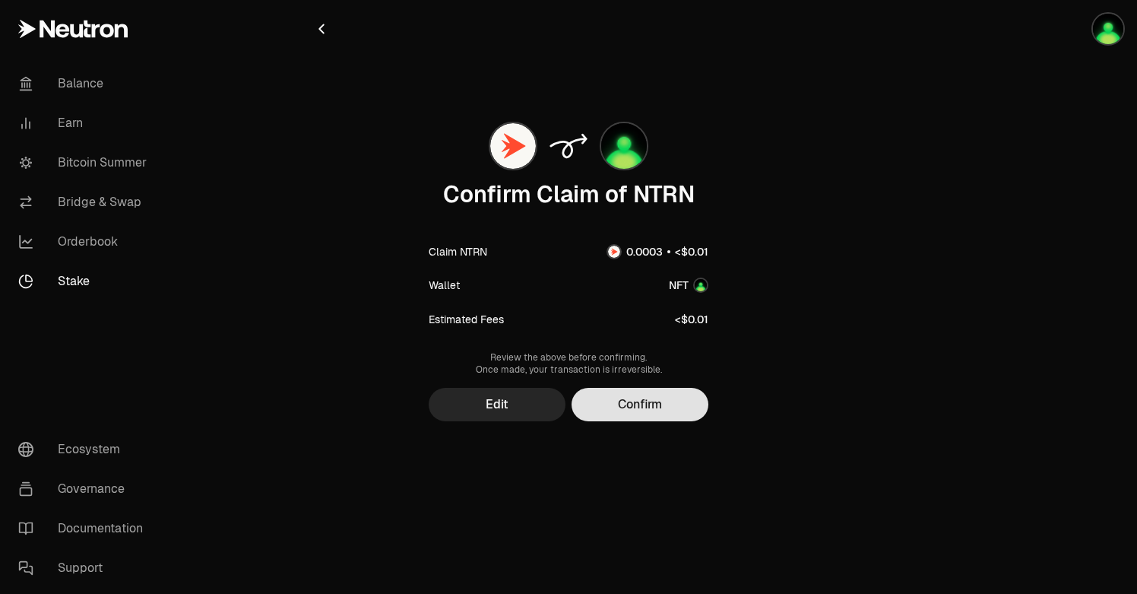
click at [654, 410] on button "Confirm" at bounding box center [639, 404] width 137 height 33
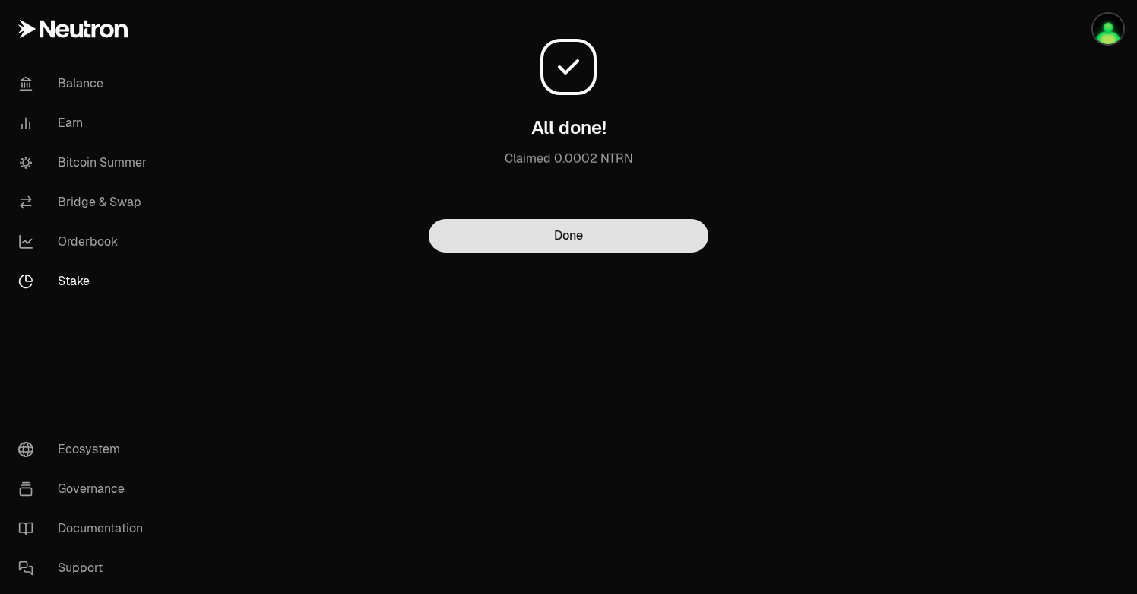
click at [590, 246] on button "Done" at bounding box center [569, 235] width 280 height 33
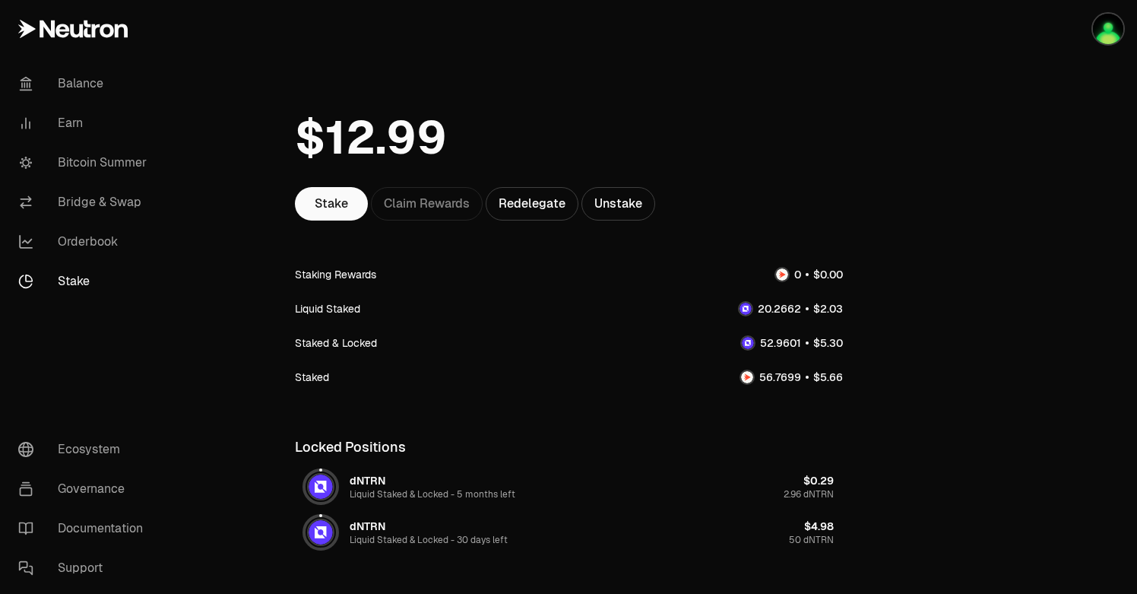
scroll to position [21, 0]
click at [75, 77] on link "Balance" at bounding box center [85, 84] width 158 height 40
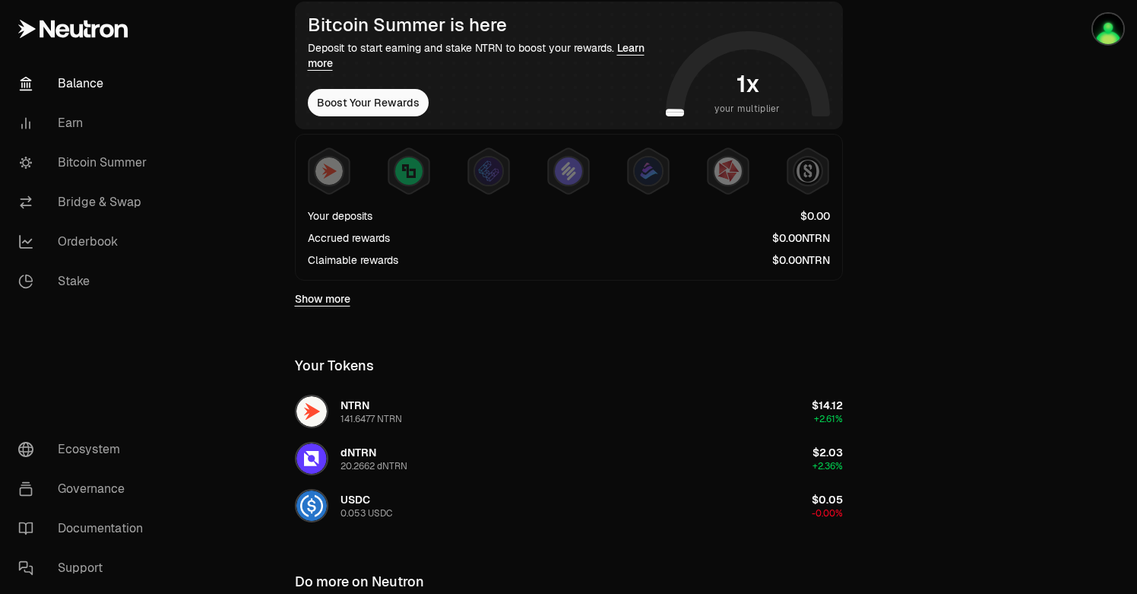
scroll to position [328, 0]
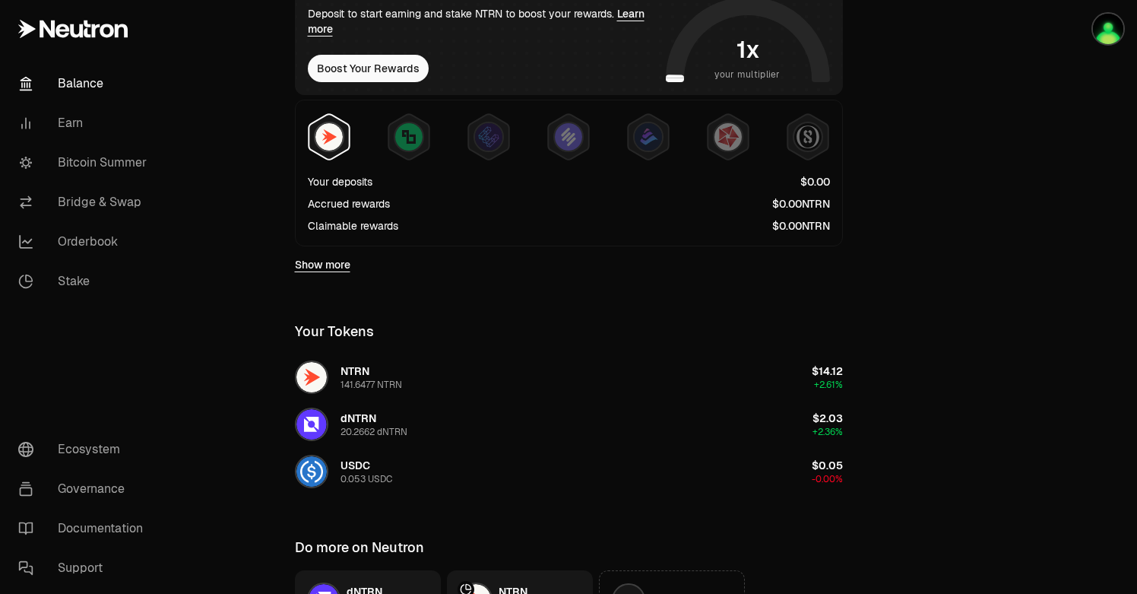
click at [337, 128] on img at bounding box center [328, 136] width 27 height 27
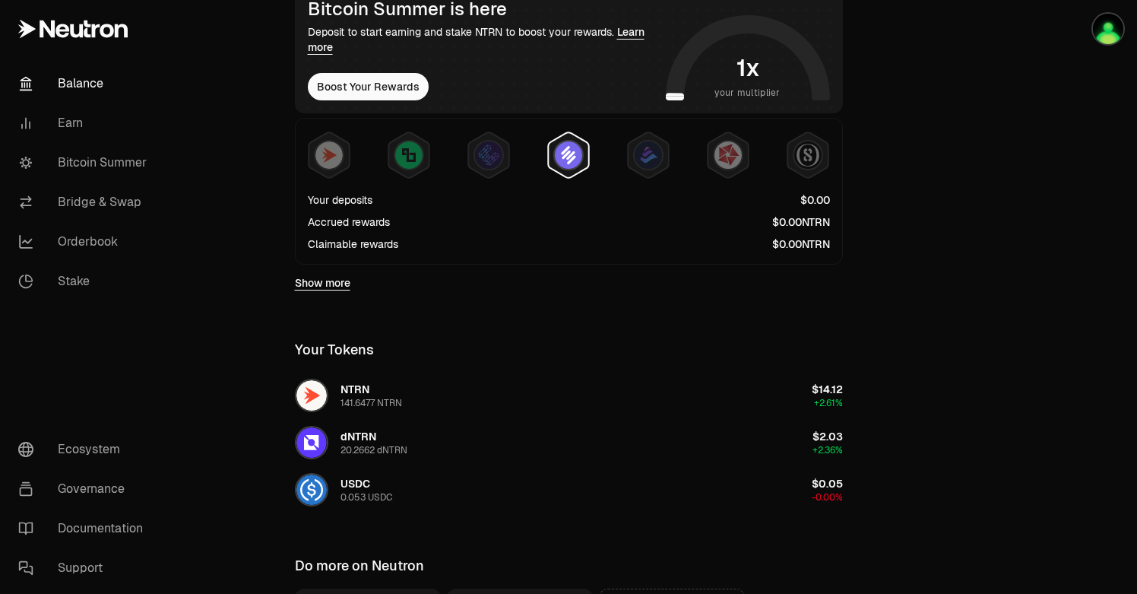
scroll to position [290, 0]
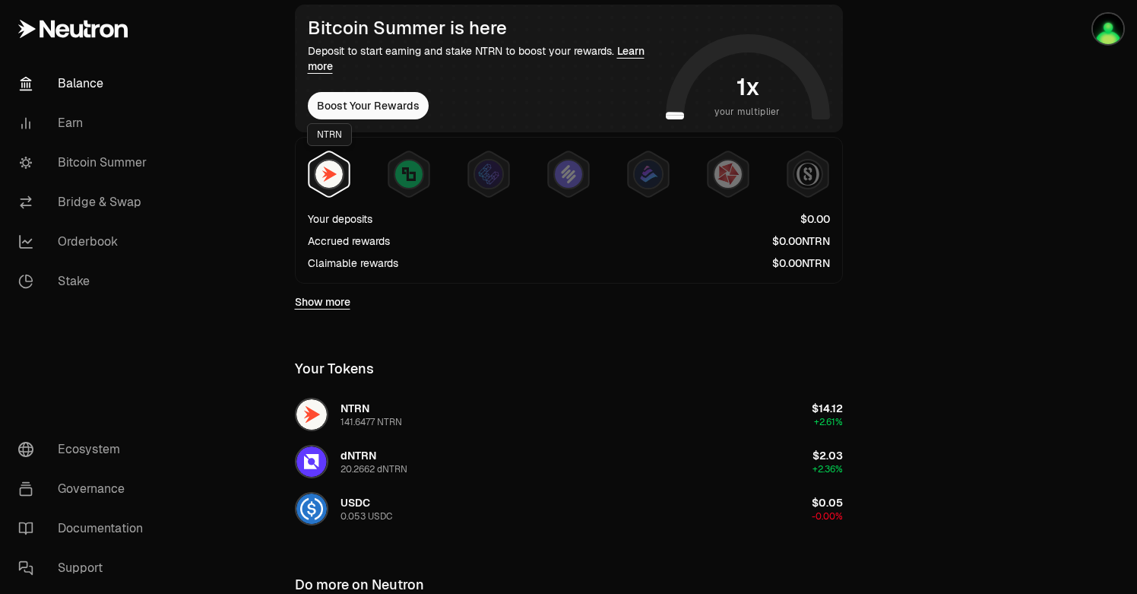
click at [334, 180] on img at bounding box center [328, 173] width 27 height 27
click at [333, 308] on link "Show more" at bounding box center [322, 301] width 55 height 15
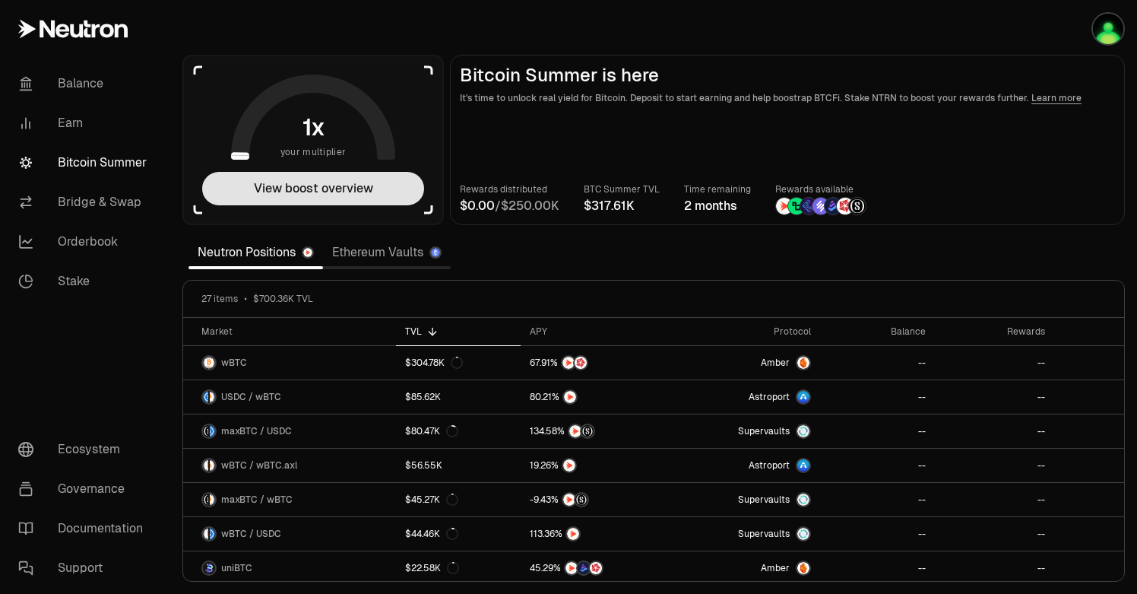
click at [308, 186] on button "View boost overview" at bounding box center [313, 188] width 222 height 33
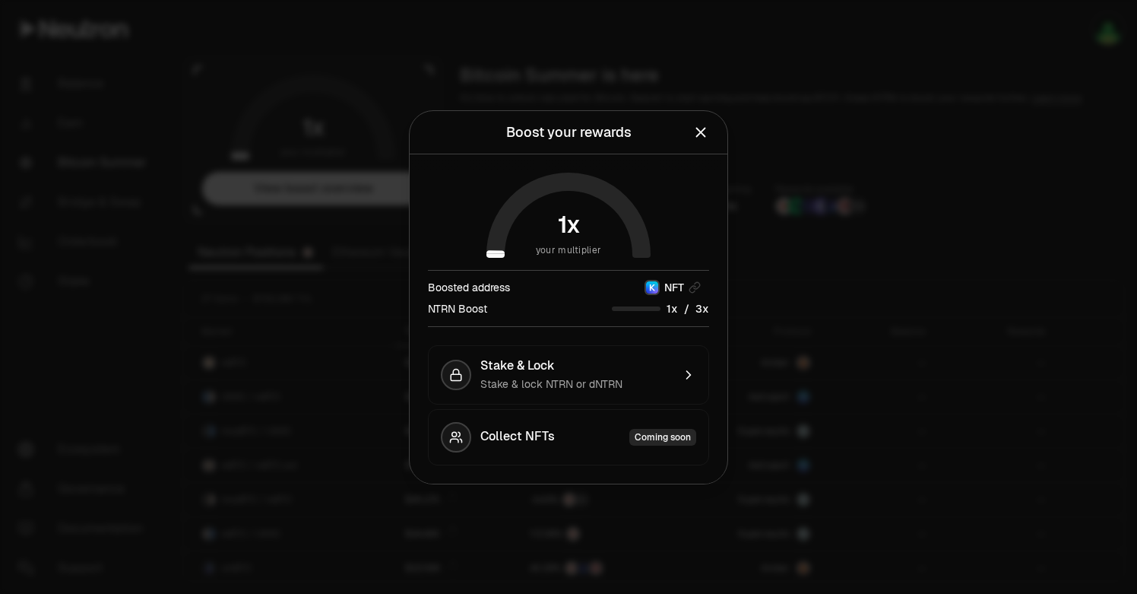
click at [485, 308] on div "NTRN Boost" at bounding box center [457, 308] width 59 height 15
click at [640, 317] on div "Boosted address NFT NTRN Boost /" at bounding box center [568, 298] width 281 height 57
click at [518, 372] on span "Stake & Lock" at bounding box center [517, 365] width 74 height 15
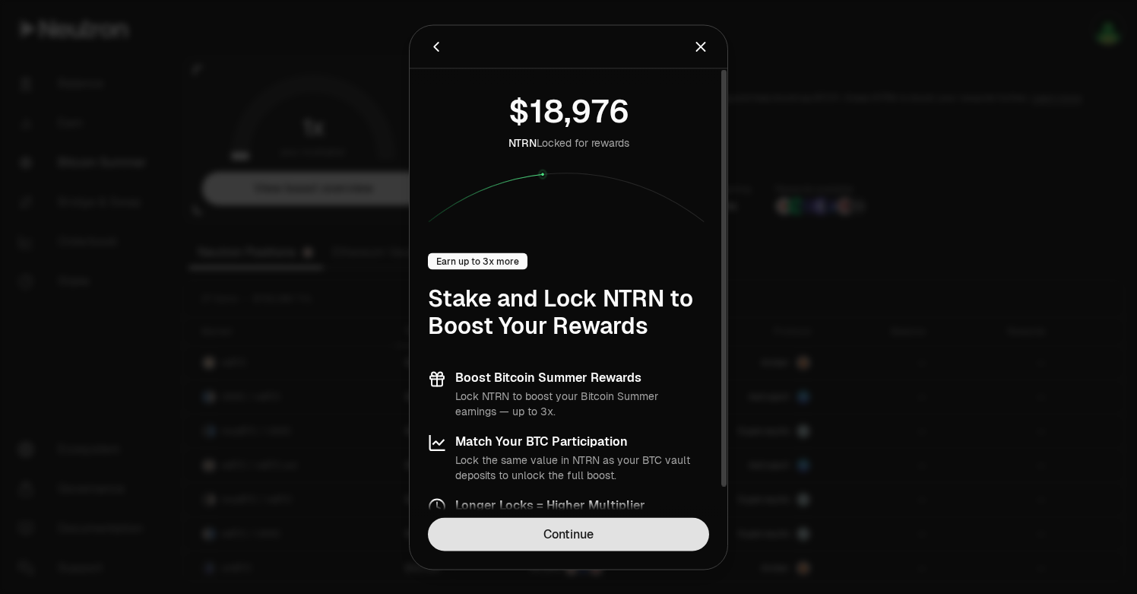
click at [563, 527] on link "Continue" at bounding box center [568, 533] width 281 height 33
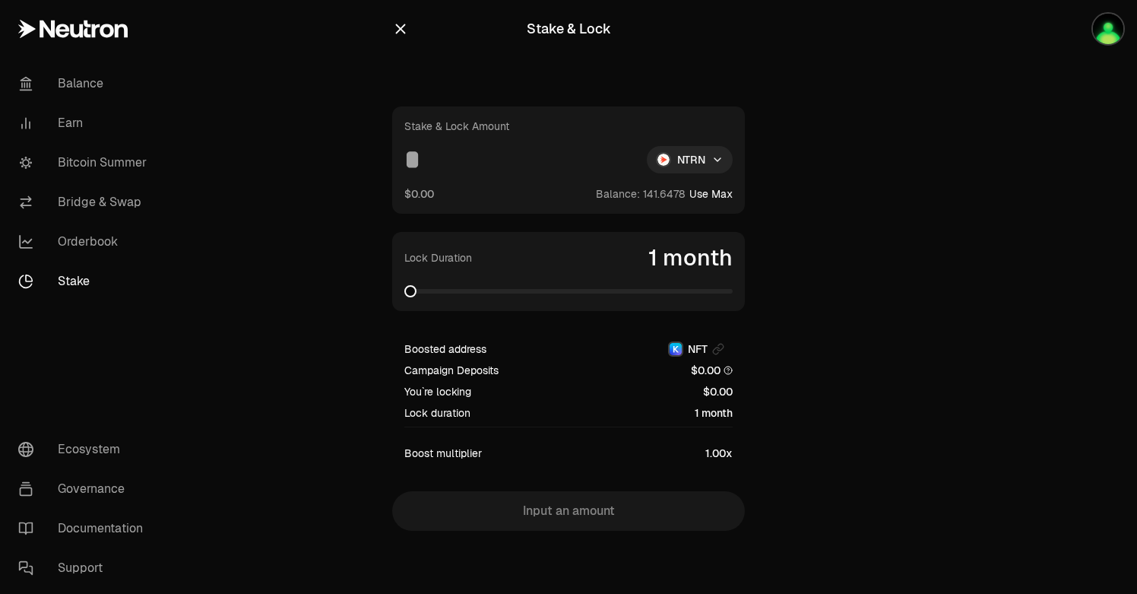
click at [83, 282] on link "Stake" at bounding box center [85, 281] width 158 height 40
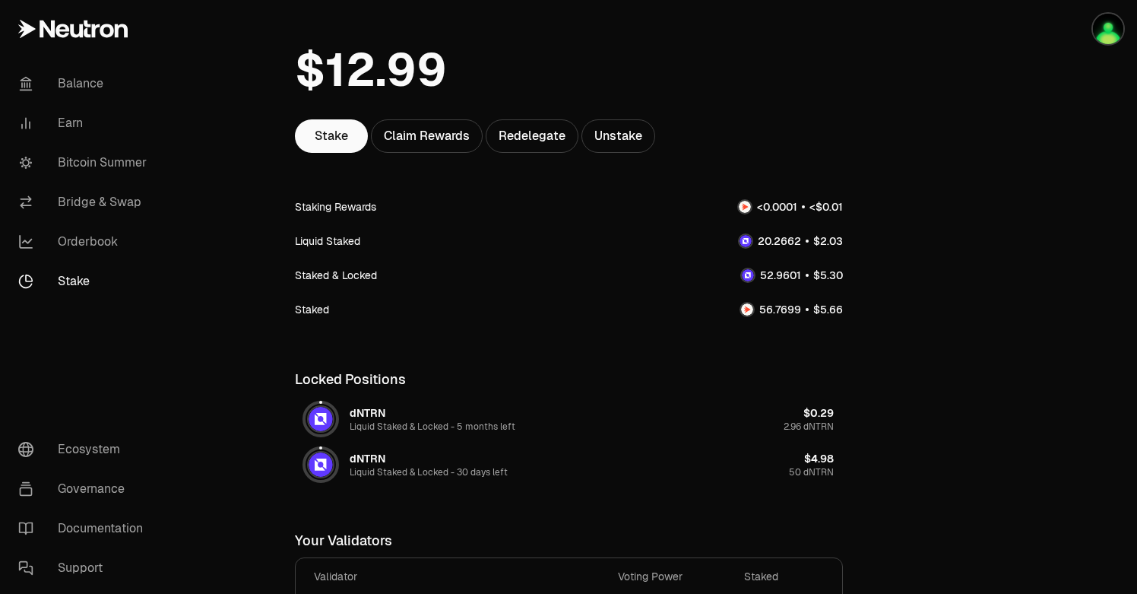
scroll to position [74, 0]
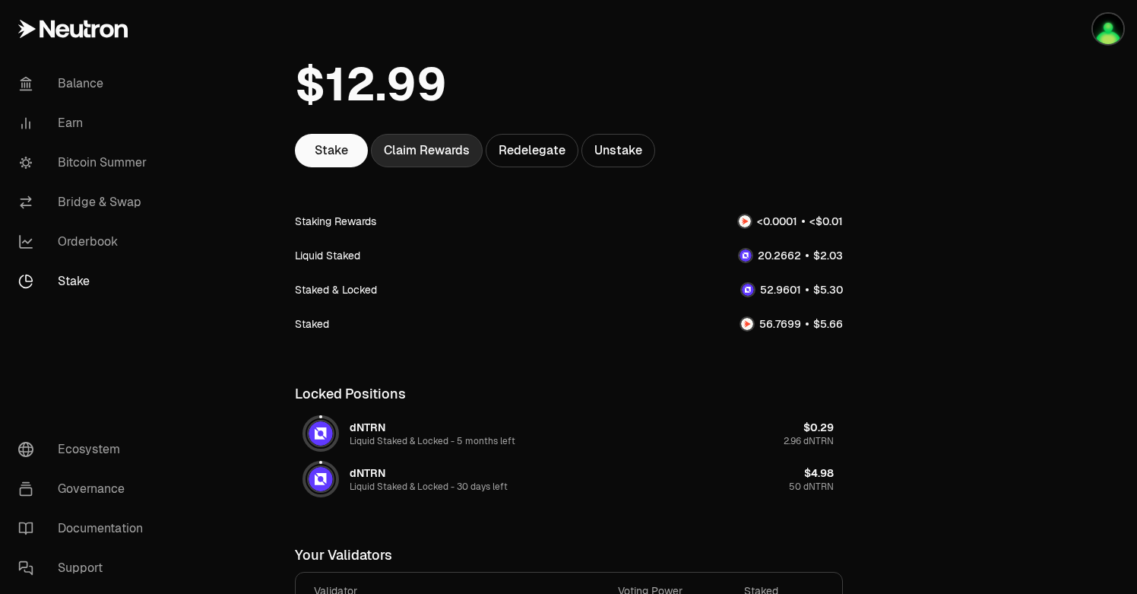
click at [438, 160] on div "Claim Rewards" at bounding box center [427, 150] width 112 height 33
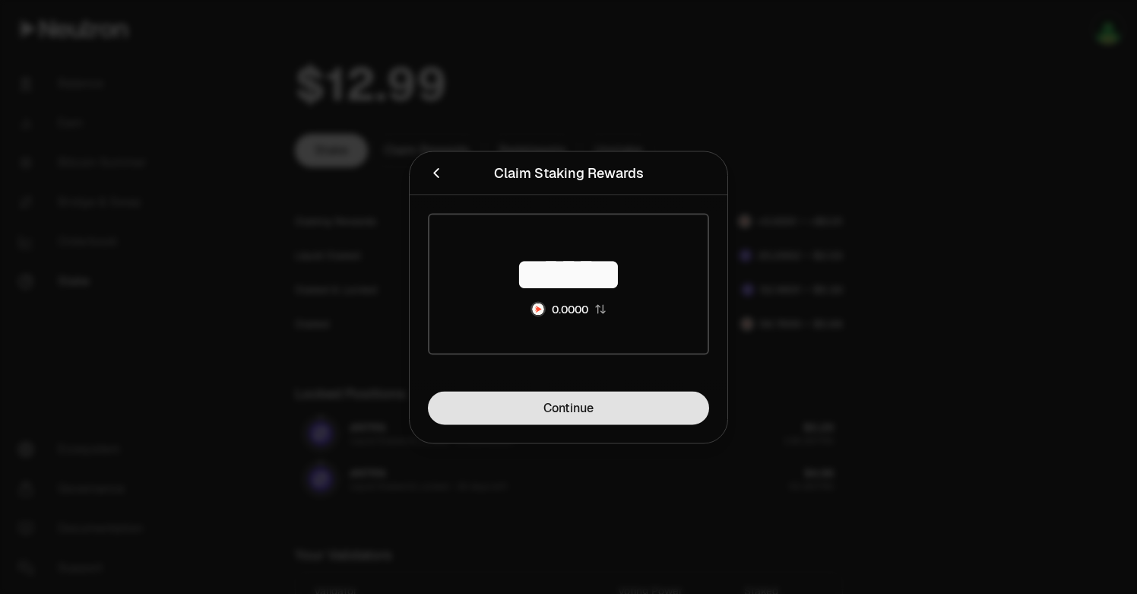
click at [513, 410] on link "Continue" at bounding box center [568, 407] width 281 height 33
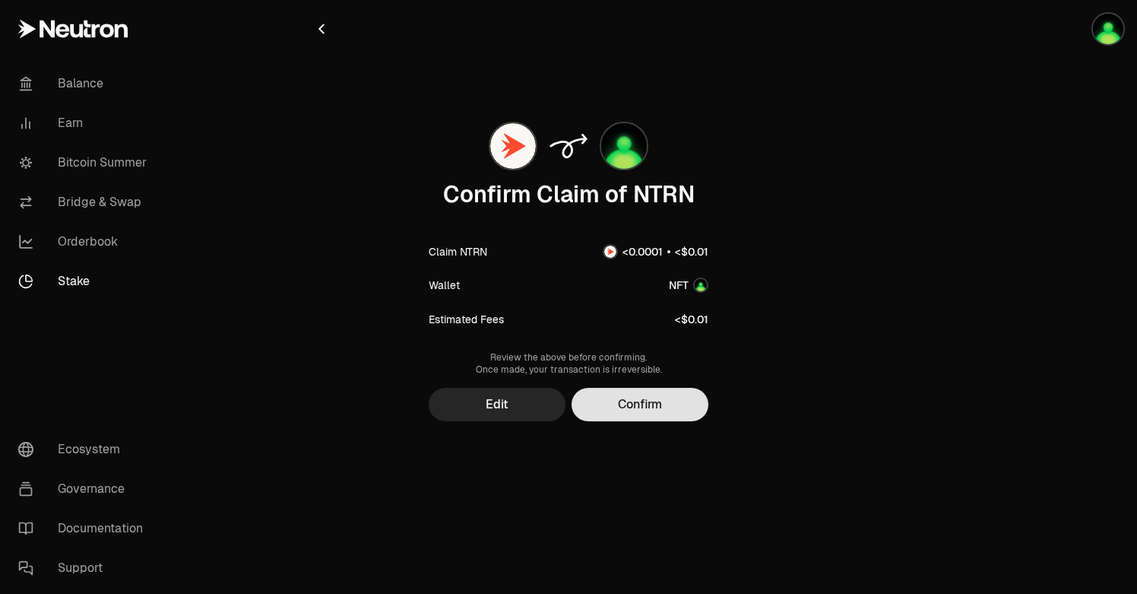
click at [647, 406] on button "Confirm" at bounding box center [639, 404] width 137 height 33
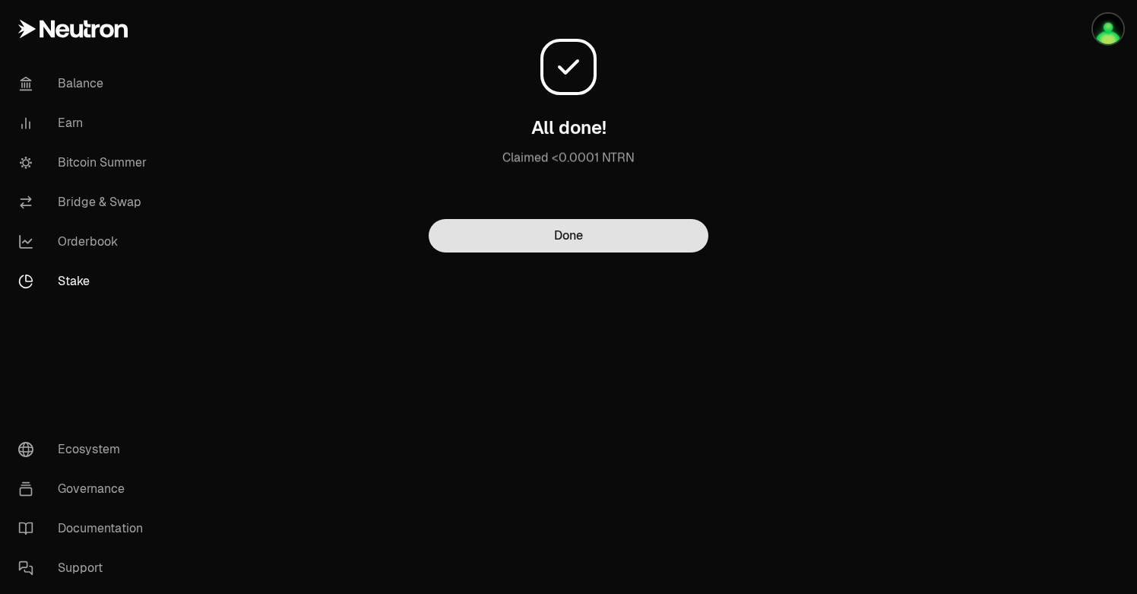
click at [598, 227] on button "Done" at bounding box center [569, 235] width 280 height 33
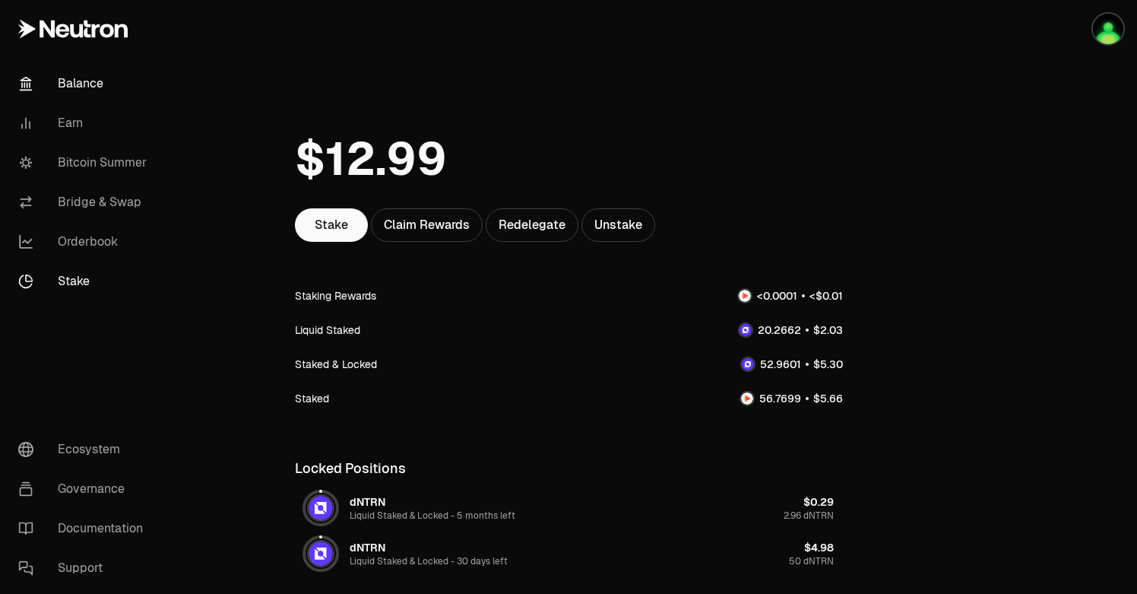
click at [91, 87] on link "Balance" at bounding box center [85, 84] width 158 height 40
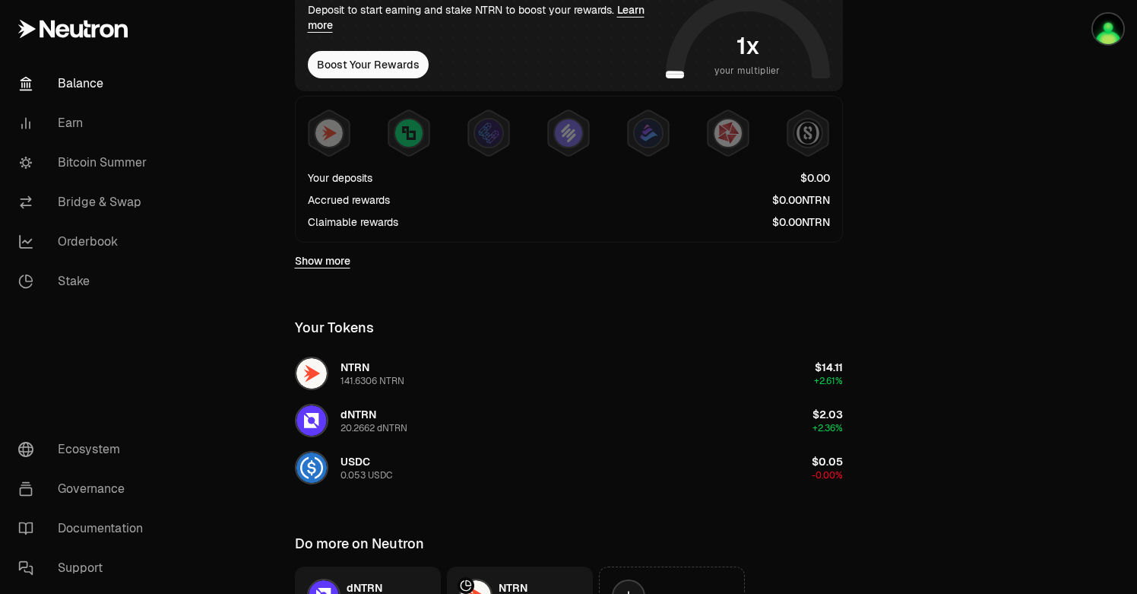
scroll to position [362, 0]
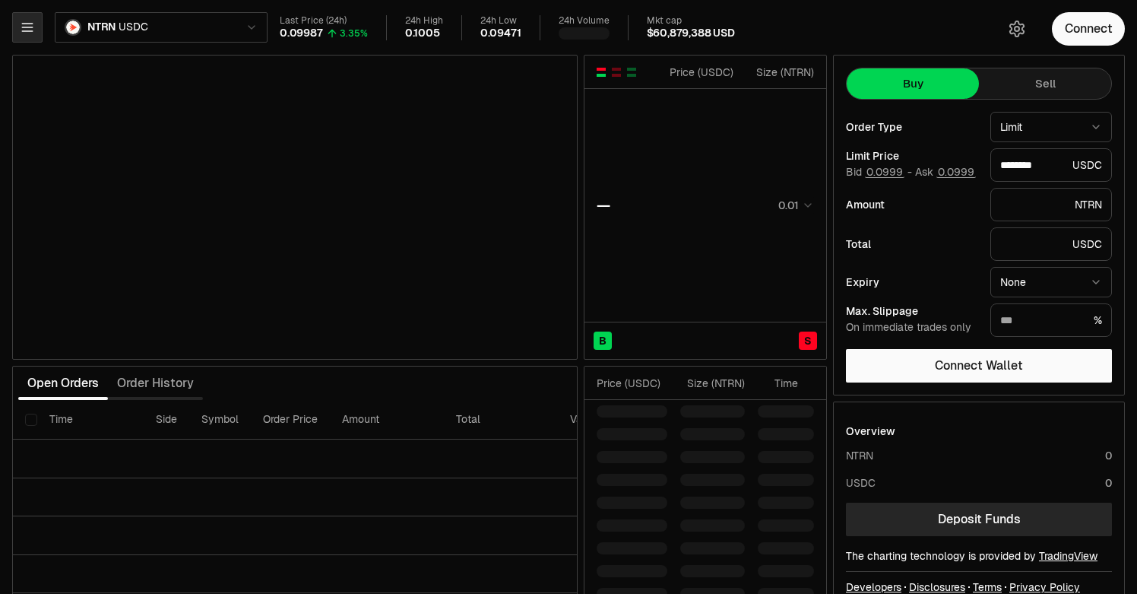
click at [32, 30] on icon "button" at bounding box center [27, 27] width 15 height 15
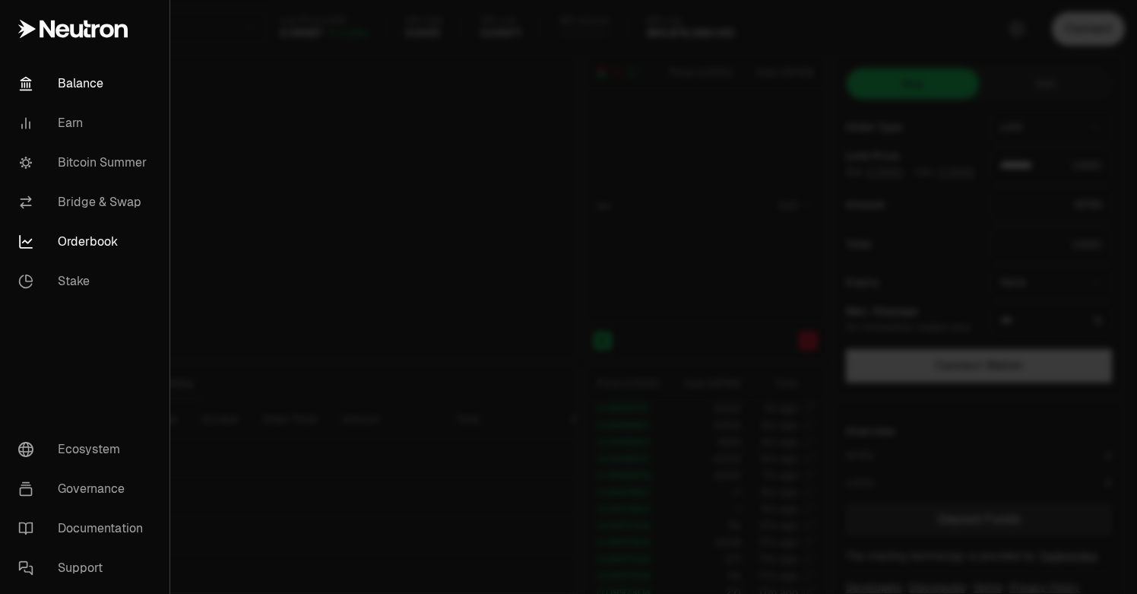
click at [75, 87] on link "Balance" at bounding box center [84, 84] width 157 height 40
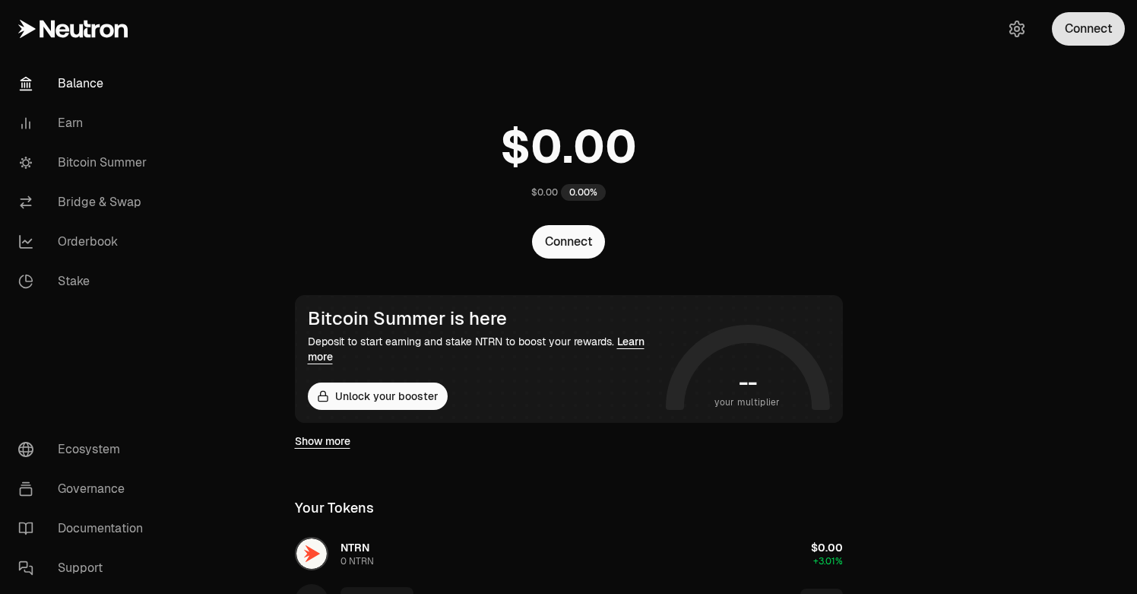
click at [1073, 33] on button "Connect" at bounding box center [1088, 28] width 73 height 33
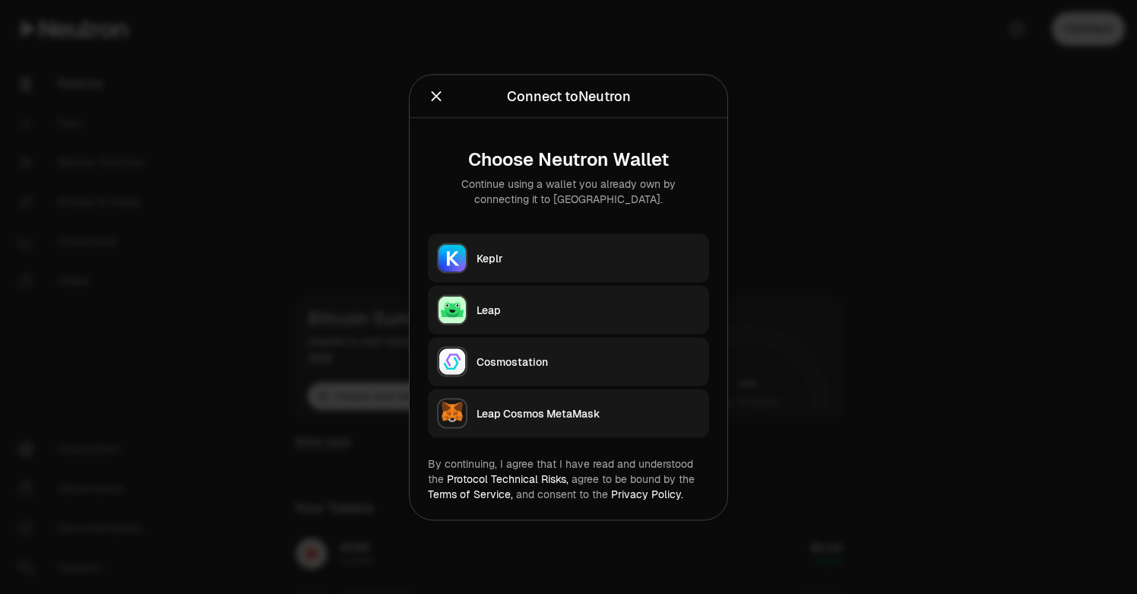
click at [539, 252] on div "Keplr" at bounding box center [587, 257] width 223 height 15
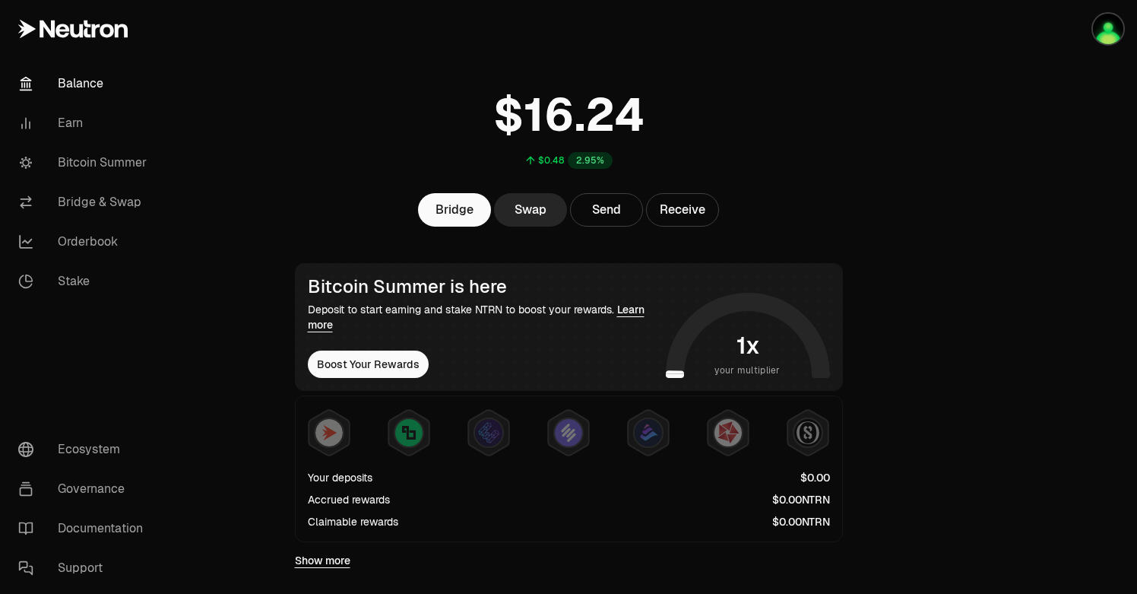
scroll to position [5, 0]
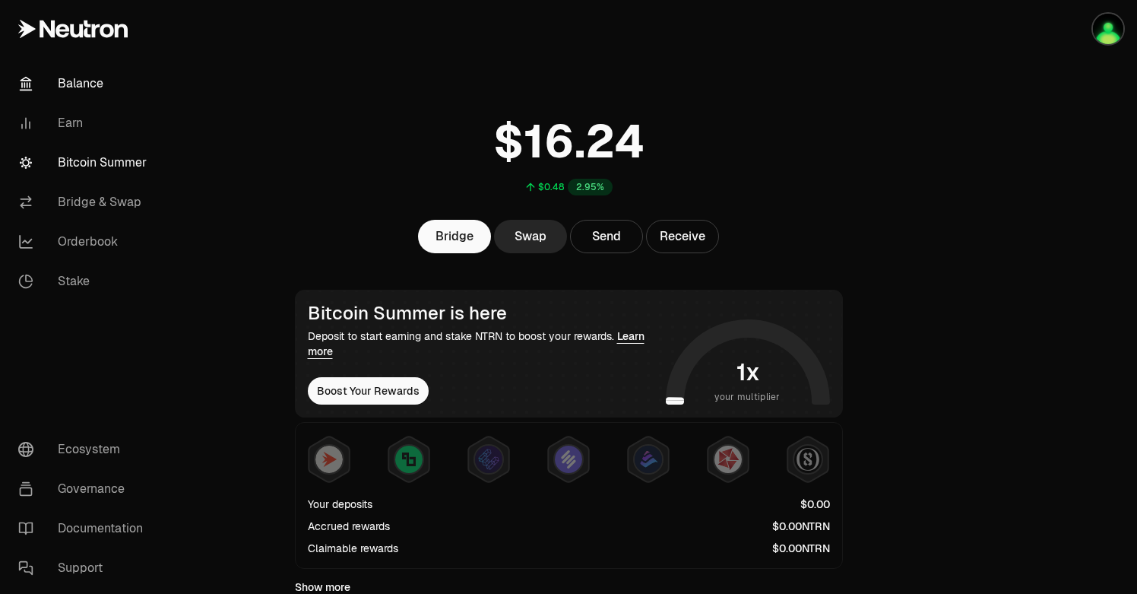
click at [114, 169] on link "Bitcoin Summer" at bounding box center [85, 163] width 158 height 40
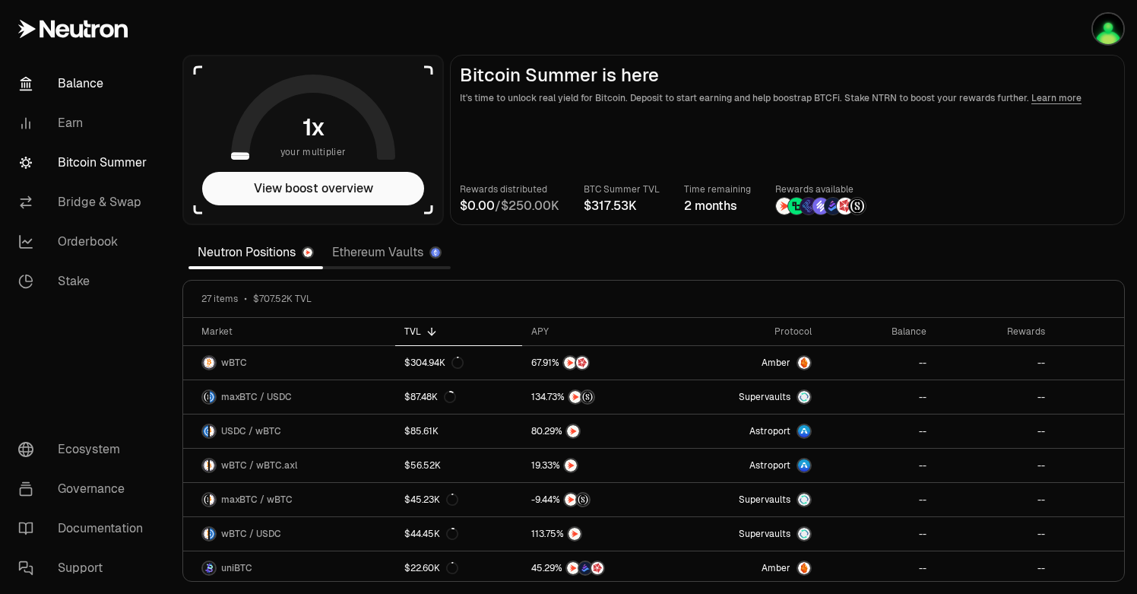
click at [92, 87] on link "Balance" at bounding box center [85, 84] width 158 height 40
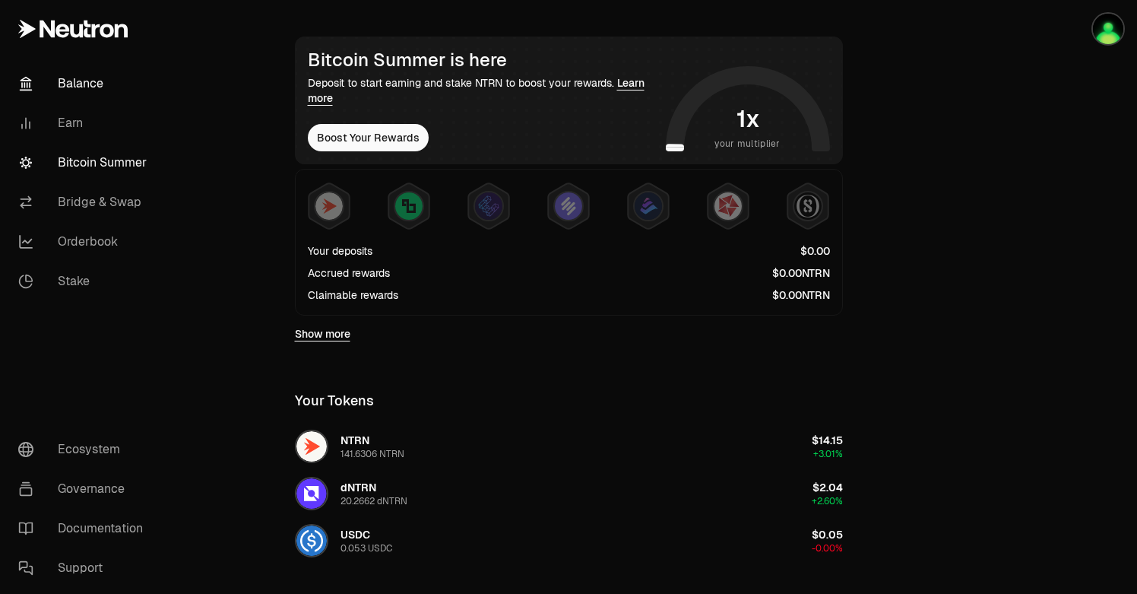
scroll to position [260, 0]
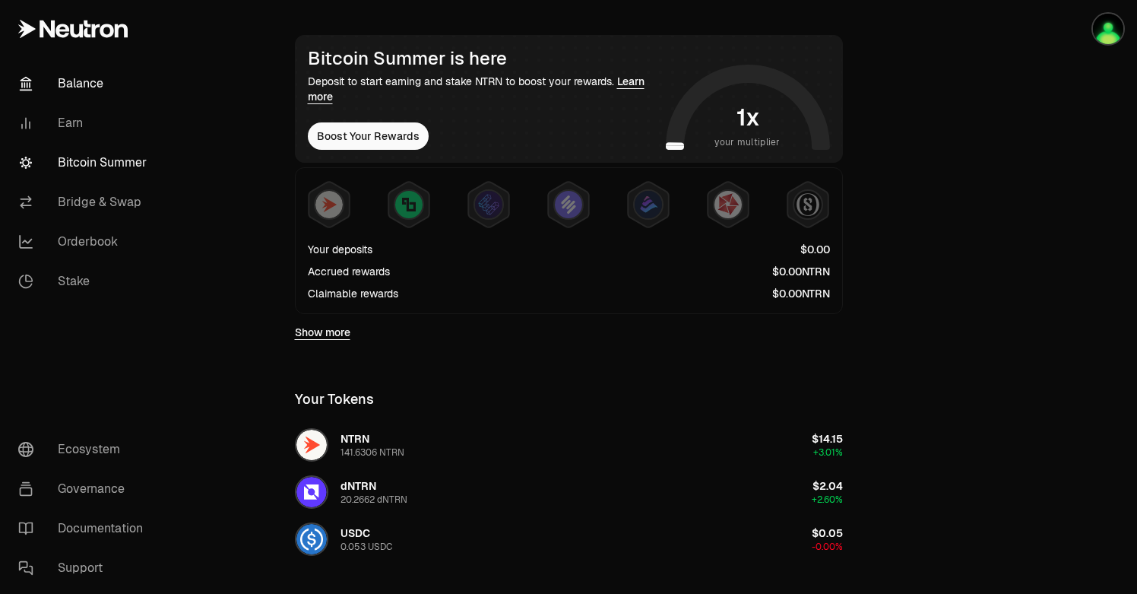
click at [104, 169] on link "Bitcoin Summer" at bounding box center [85, 163] width 158 height 40
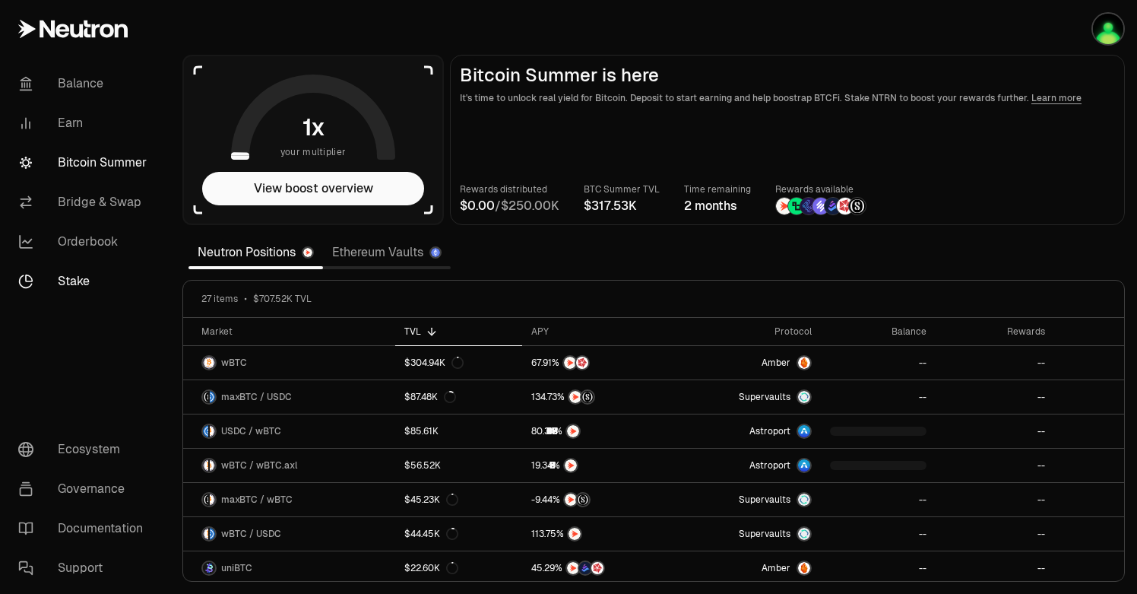
click at [78, 280] on link "Stake" at bounding box center [85, 281] width 158 height 40
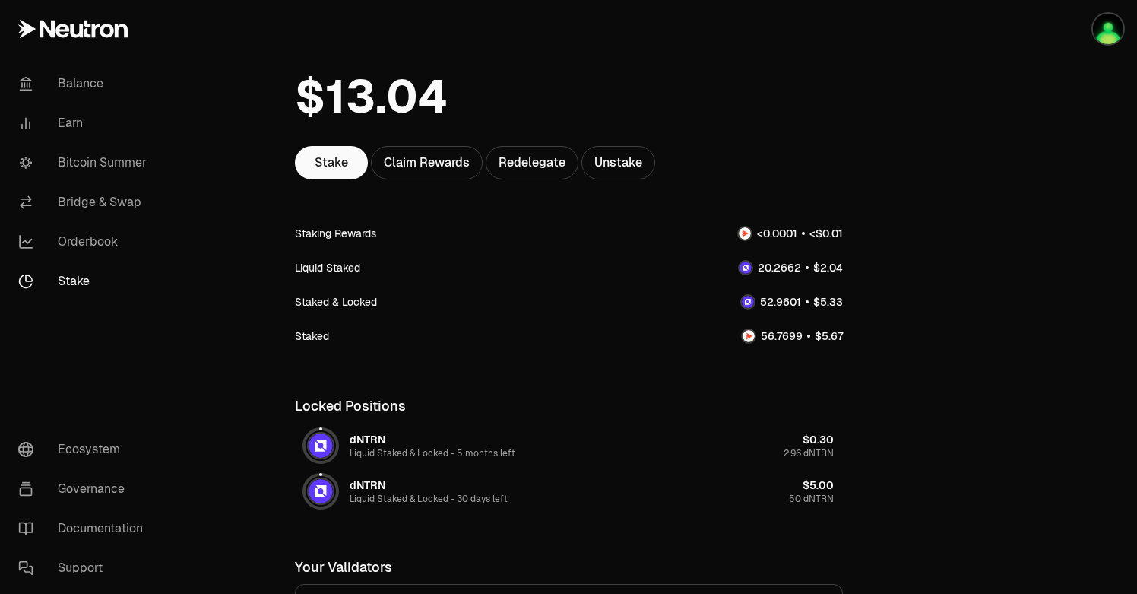
scroll to position [48, 0]
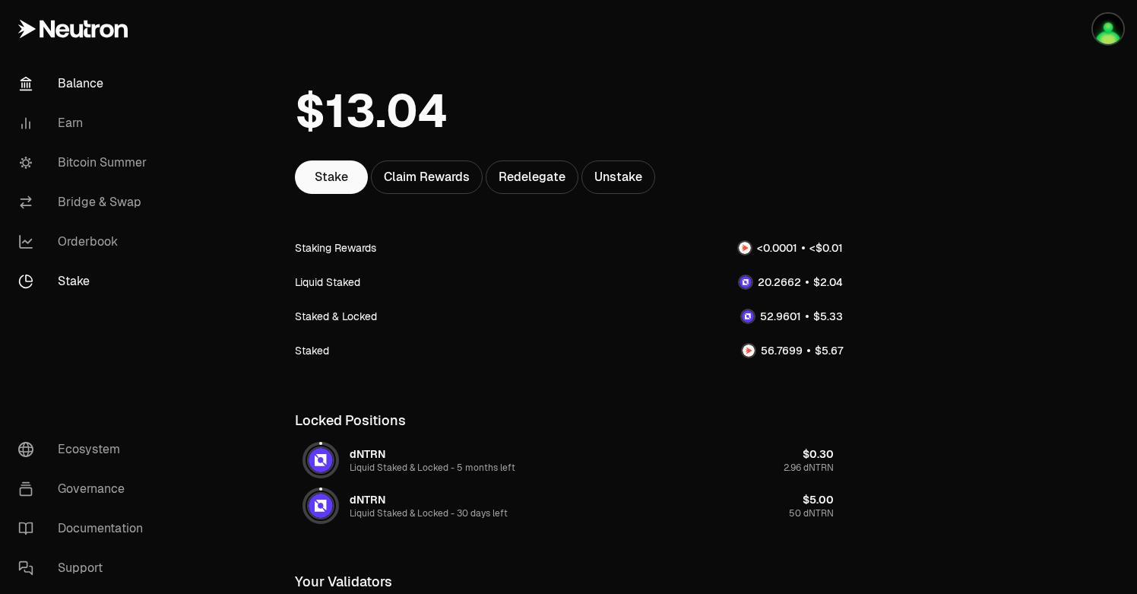
click at [97, 76] on link "Balance" at bounding box center [85, 84] width 158 height 40
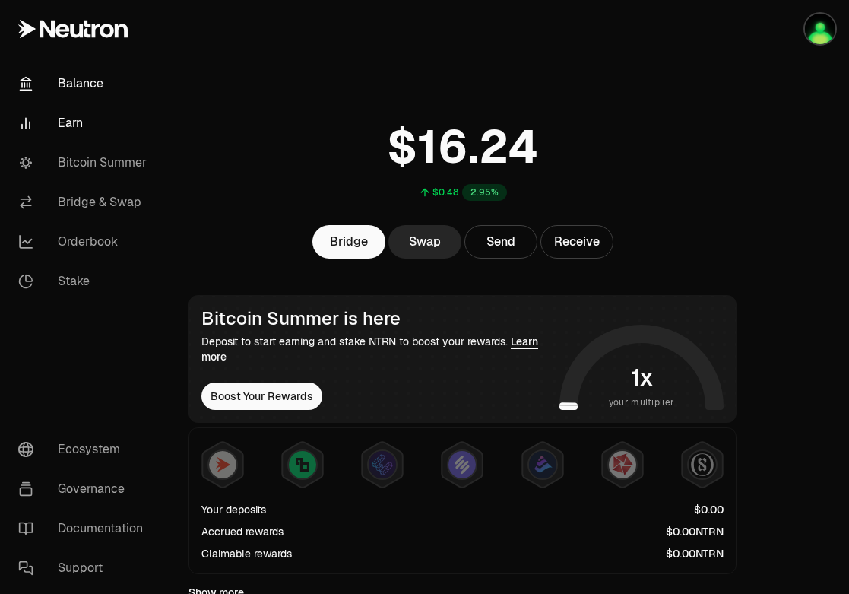
click at [91, 119] on link "Earn" at bounding box center [85, 123] width 158 height 40
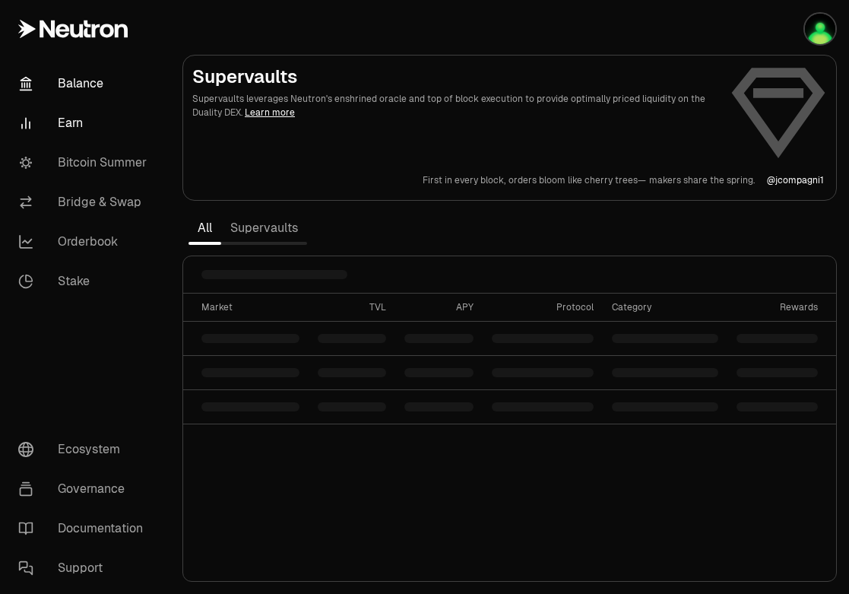
click at [98, 79] on link "Balance" at bounding box center [85, 84] width 158 height 40
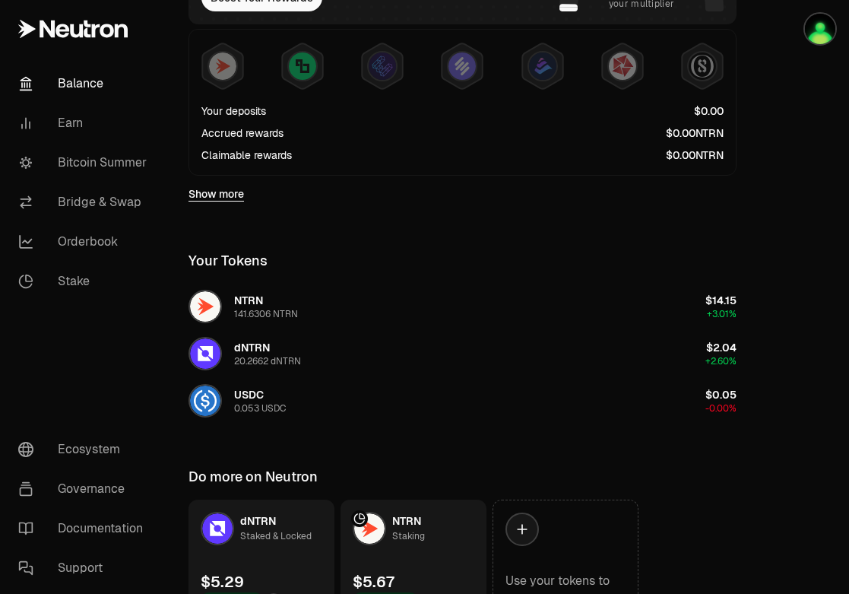
scroll to position [400, 0]
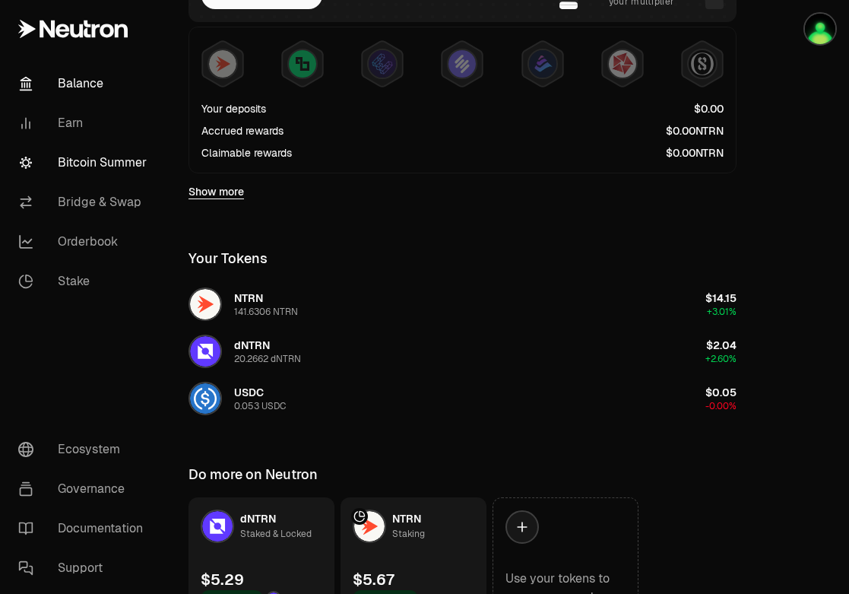
click at [100, 160] on link "Bitcoin Summer" at bounding box center [85, 163] width 158 height 40
